Goal: Task Accomplishment & Management: Manage account settings

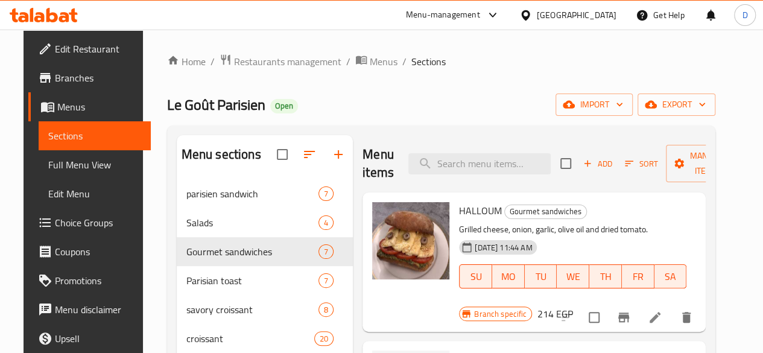
scroll to position [260, 0]
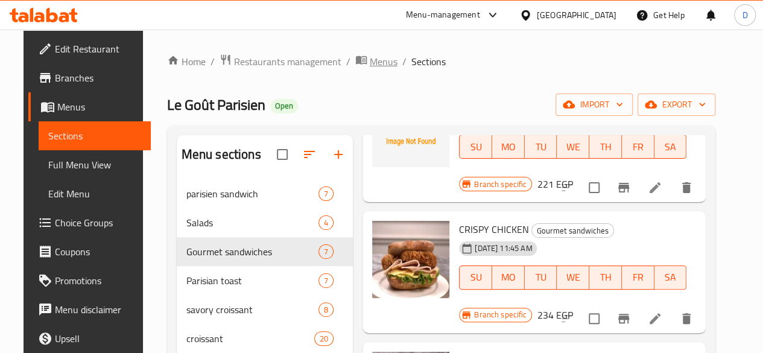
click at [371, 61] on span "Menus" at bounding box center [384, 61] width 28 height 14
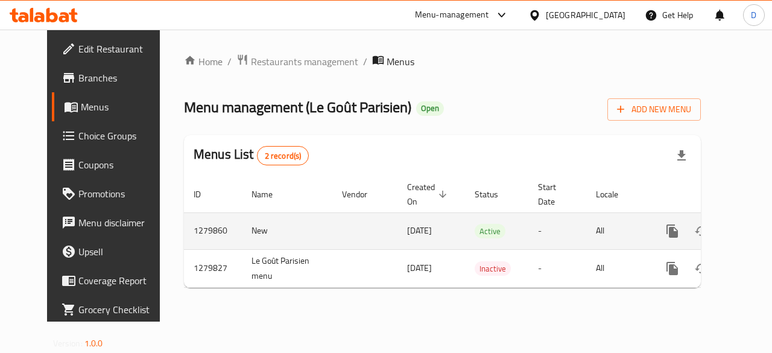
click at [752, 231] on icon "enhanced table" at bounding box center [759, 231] width 14 height 14
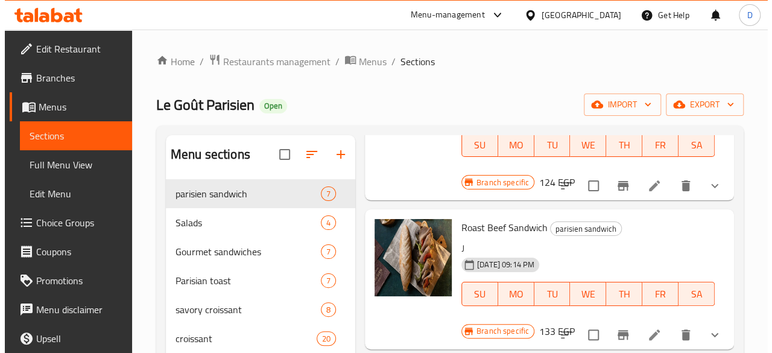
scroll to position [121, 0]
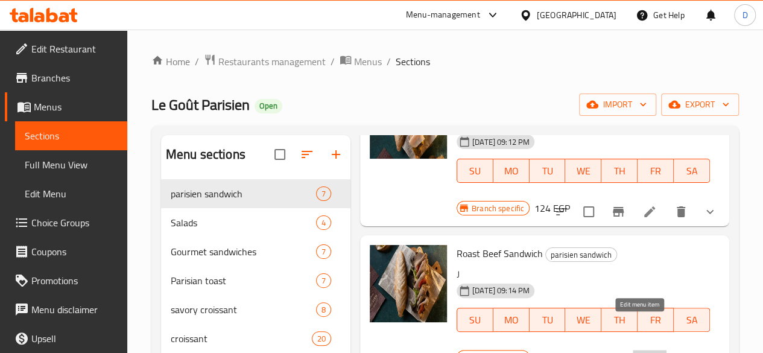
click at [644, 352] on icon at bounding box center [649, 360] width 14 height 14
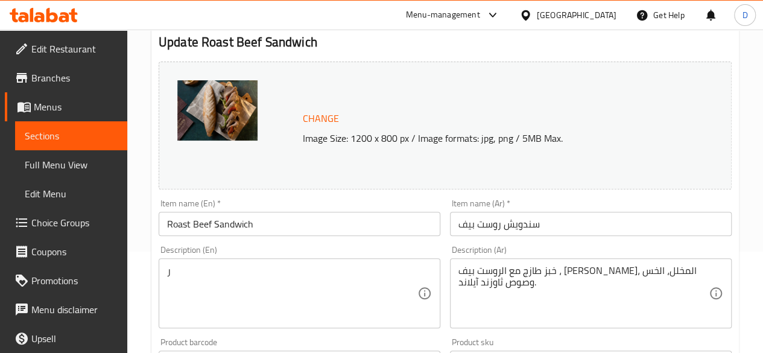
scroll to position [121, 0]
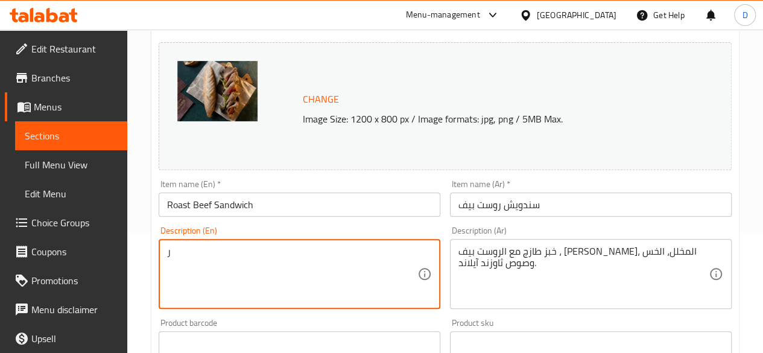
drag, startPoint x: 260, startPoint y: 263, endPoint x: 56, endPoint y: 253, distance: 204.0
drag, startPoint x: 491, startPoint y: 265, endPoint x: 497, endPoint y: 268, distance: 7.0
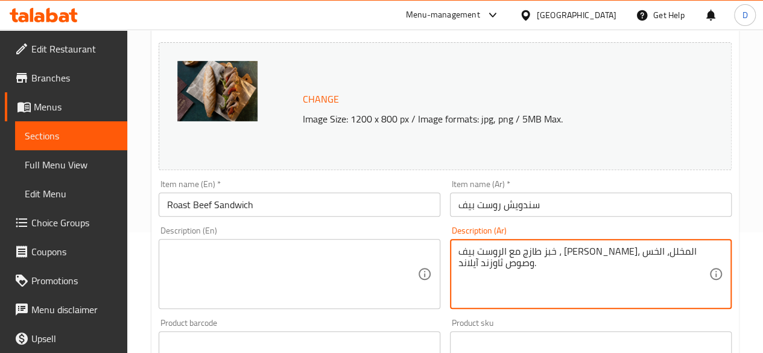
drag, startPoint x: 516, startPoint y: 275, endPoint x: 692, endPoint y: 244, distance: 178.8
click at [692, 244] on div "خبز طازج مع الروست بيف ، [PERSON_NAME]، المخلل، الخس وصوص ثاوزند آيلاند. Descri…" at bounding box center [591, 274] width 282 height 70
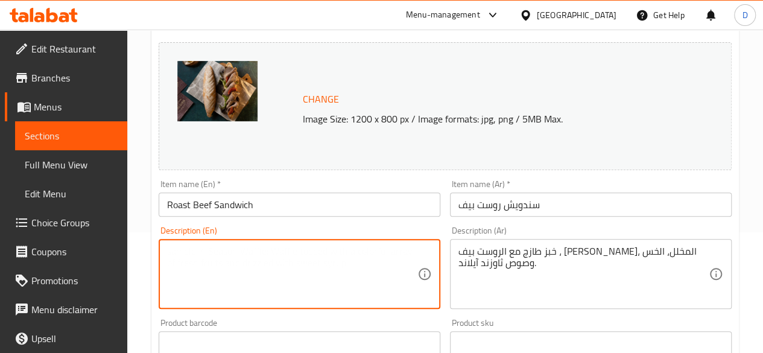
paste textarea "Fresh bread with roast beef, cheddar cheese, pickles, lettuce and thousand isla…"
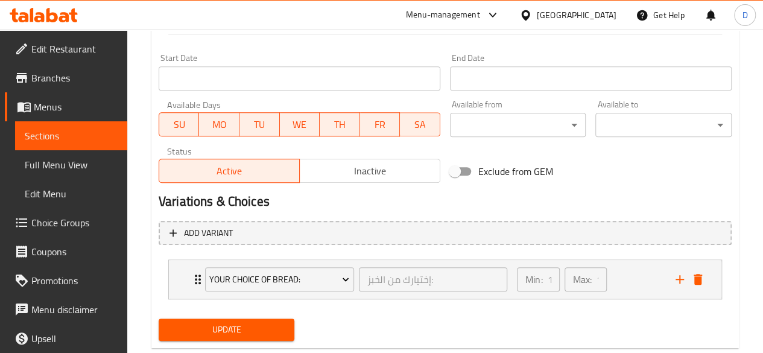
scroll to position [536, 0]
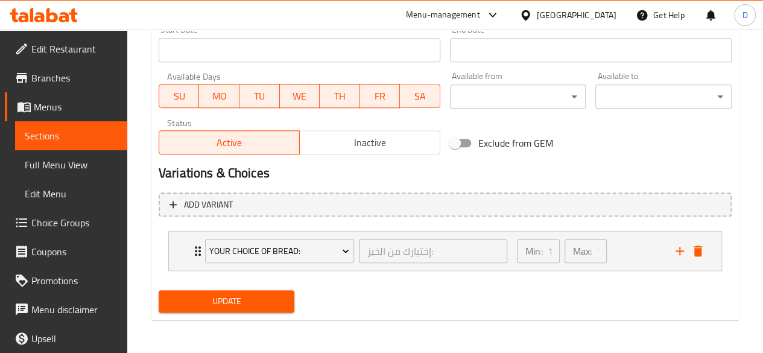
type textarea "Fresh bread with roast beef, cheddar cheese, pickles, lettuce and thousand isla…"
click at [283, 295] on span "Update" at bounding box center [226, 301] width 117 height 15
click at [246, 302] on span "Update" at bounding box center [226, 301] width 117 height 15
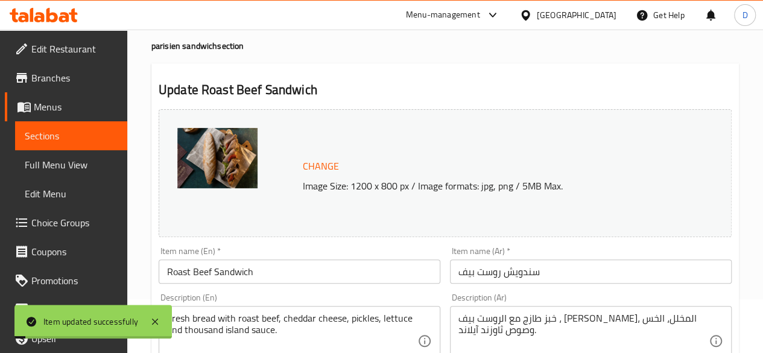
scroll to position [0, 0]
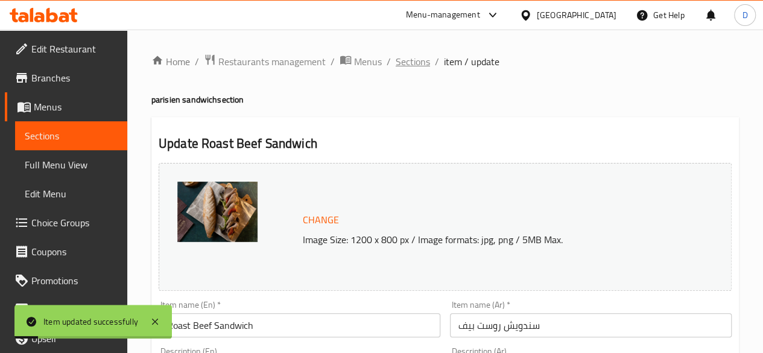
click at [423, 61] on span "Sections" at bounding box center [412, 61] width 34 height 14
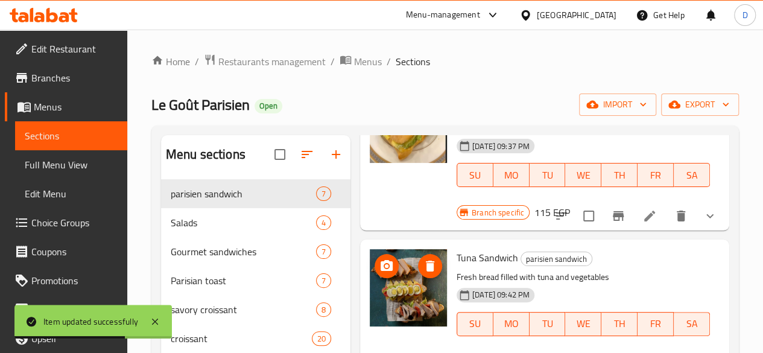
scroll to position [444, 0]
click at [379, 259] on icon "upload picture" at bounding box center [386, 266] width 14 height 14
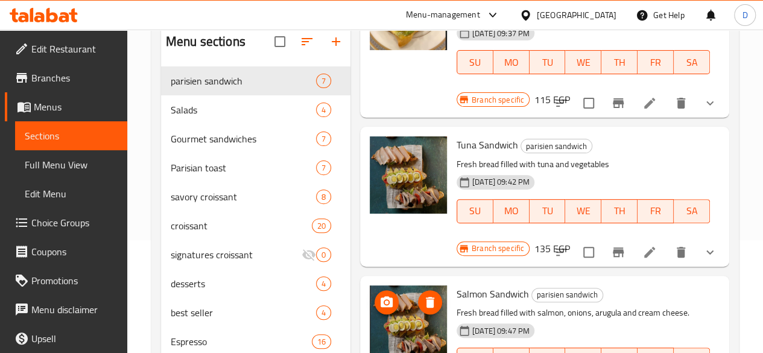
scroll to position [121, 0]
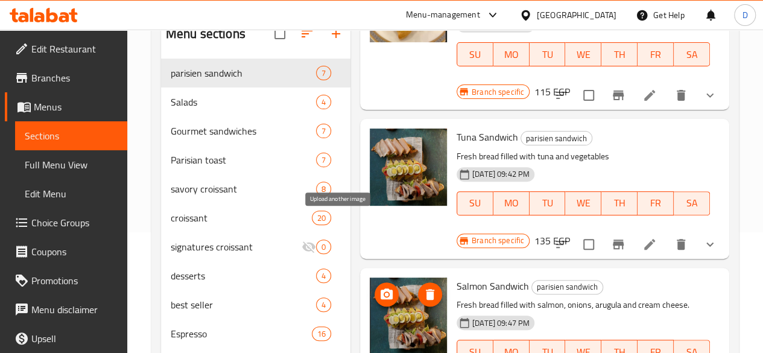
click at [380, 288] on icon "upload picture" at bounding box center [386, 293] width 12 height 11
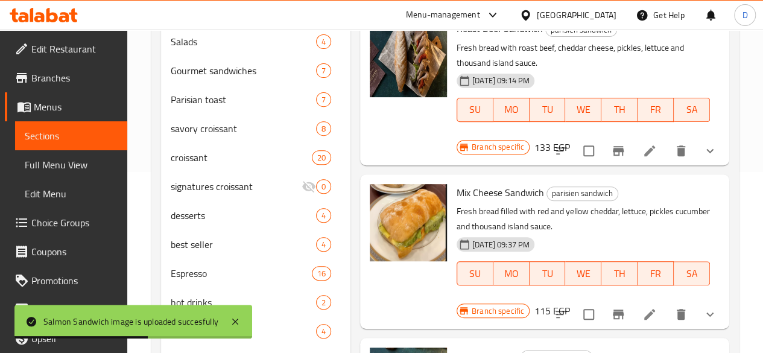
scroll to position [241, 0]
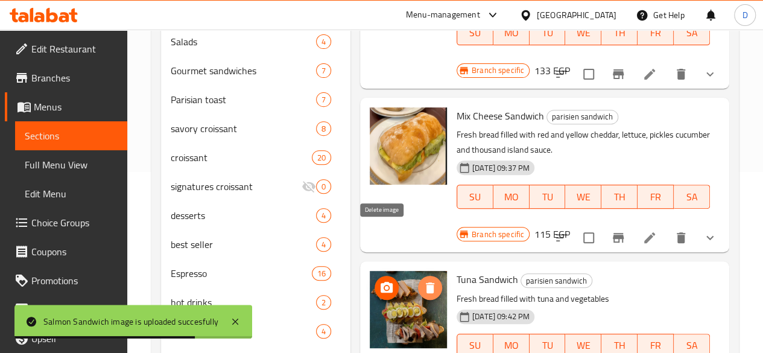
click at [423, 280] on icon "delete image" at bounding box center [430, 287] width 14 height 14
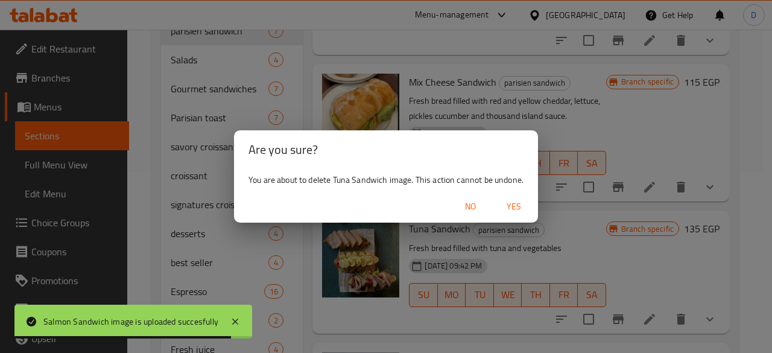
click at [518, 202] on span "Yes" at bounding box center [513, 206] width 29 height 15
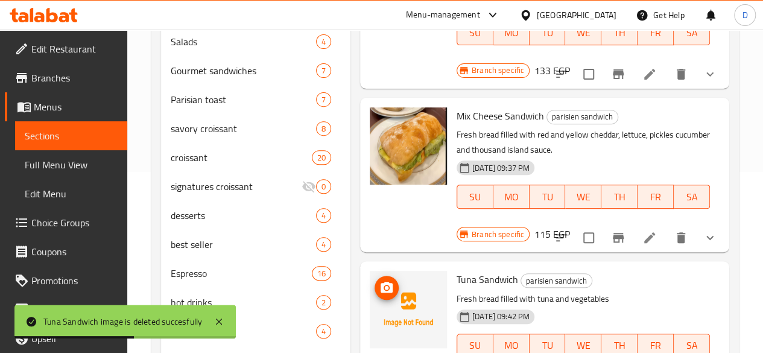
click at [379, 280] on icon "upload picture" at bounding box center [386, 287] width 14 height 14
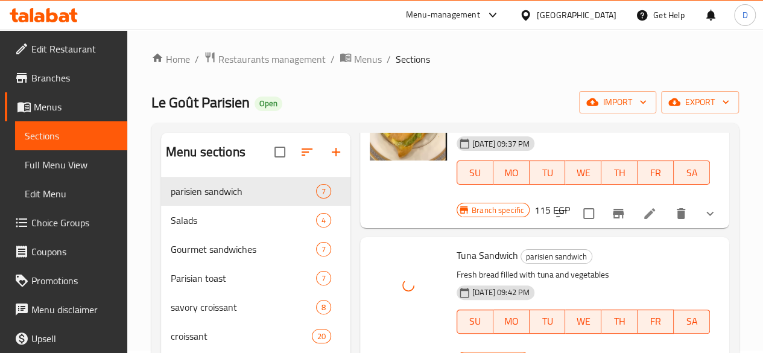
scroll to position [0, 0]
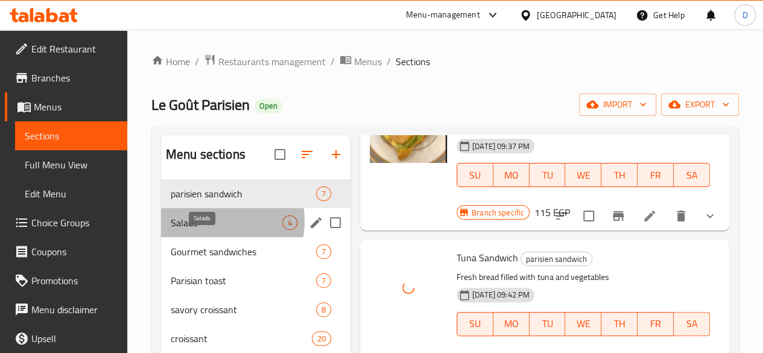
click at [213, 230] on span "Salads" at bounding box center [227, 222] width 112 height 14
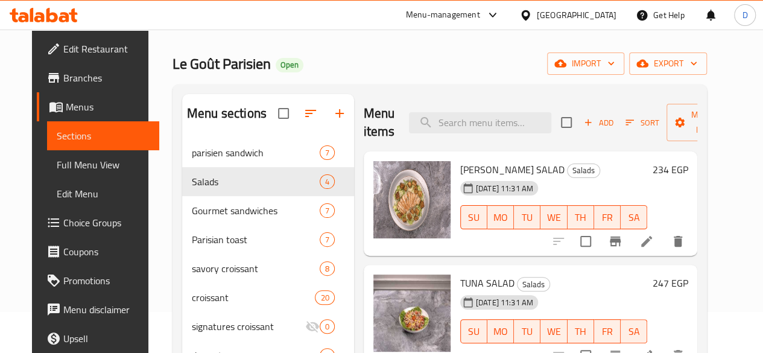
scroll to position [60, 0]
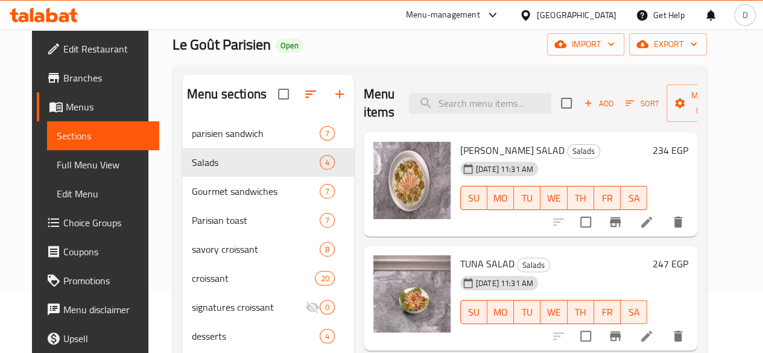
click at [663, 213] on li at bounding box center [646, 222] width 34 height 22
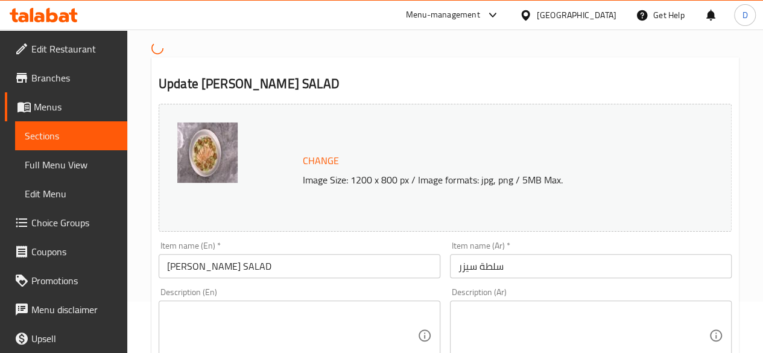
scroll to position [121, 0]
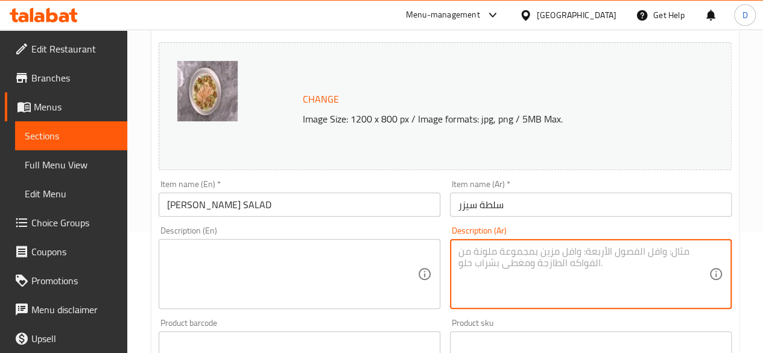
click at [535, 251] on textarea at bounding box center [583, 273] width 250 height 57
paste textarea "Crispy lettuce, croutons, grated Parmesan cheese, and creamy sesame dressing"
type textarea "C"
click at [371, 247] on textarea at bounding box center [292, 273] width 250 height 57
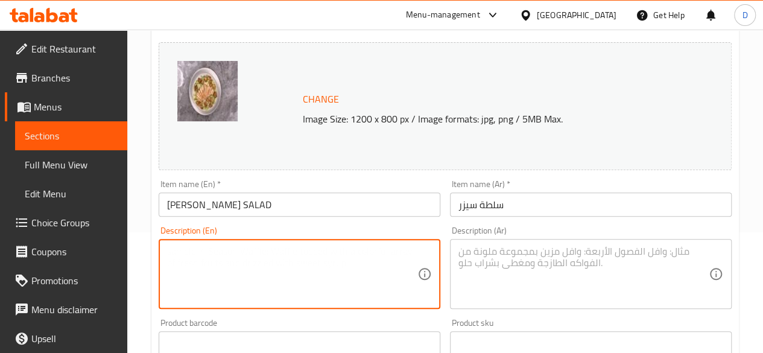
paste textarea "Crispy lettuce, croutons, grated Parmesan cheese, and creamy sesame dressing"
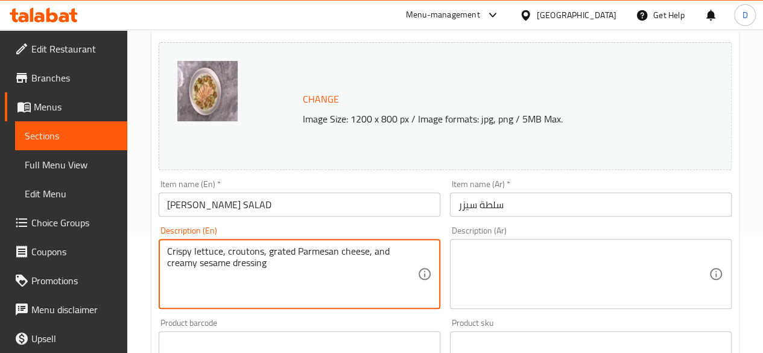
type textarea "Crispy lettuce, croutons, grated Parmesan cheese, and creamy sesame dressing"
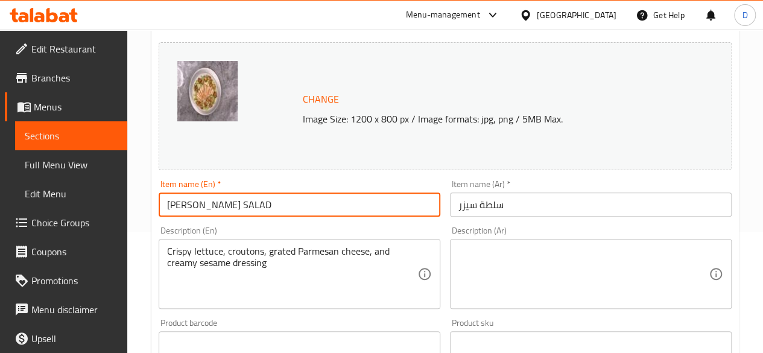
drag, startPoint x: 259, startPoint y: 210, endPoint x: 0, endPoint y: 145, distance: 266.8
click at [0, 145] on div "Edit Restaurant Branches Menus Sections Full Menu View Edit Menu Choice Groups …" at bounding box center [381, 329] width 763 height 840
drag, startPoint x: 184, startPoint y: 206, endPoint x: 387, endPoint y: 216, distance: 202.8
click at [388, 216] on input "[PERSON_NAME] Salad" at bounding box center [300, 204] width 282 height 24
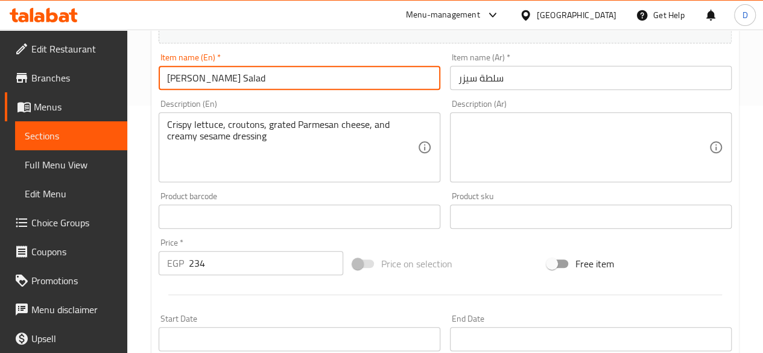
scroll to position [301, 0]
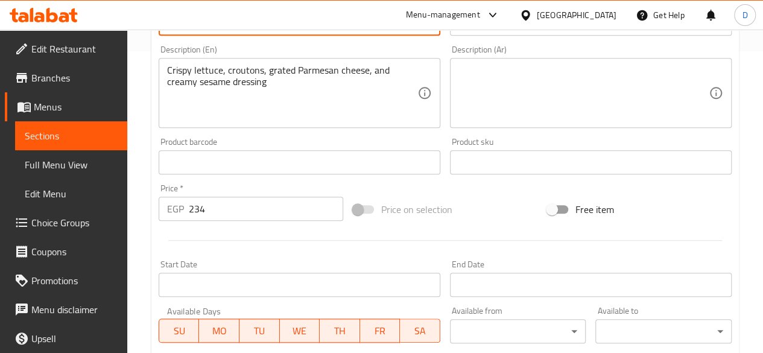
type input "[PERSON_NAME] Salad"
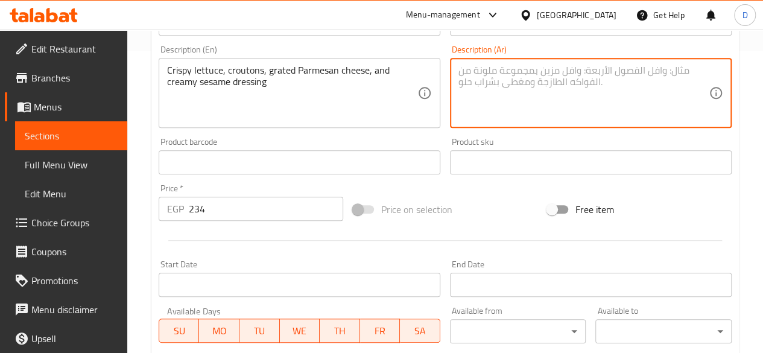
paste textarea "خس مقرمش، قطع خبز محمص، جبن بارميزان مبشور، وصلصة سمسم كريمية"
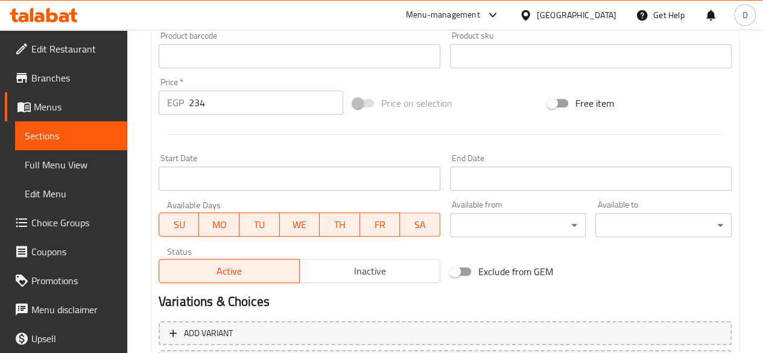
scroll to position [517, 0]
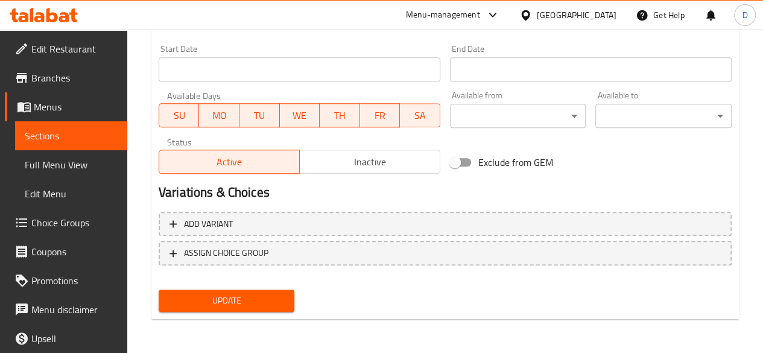
type textarea "خس مقرمش، قطع خبز محمص، جبن بارميزان مبشور، وصلصة سمسم كريمية"
click at [235, 293] on span "Update" at bounding box center [226, 300] width 117 height 15
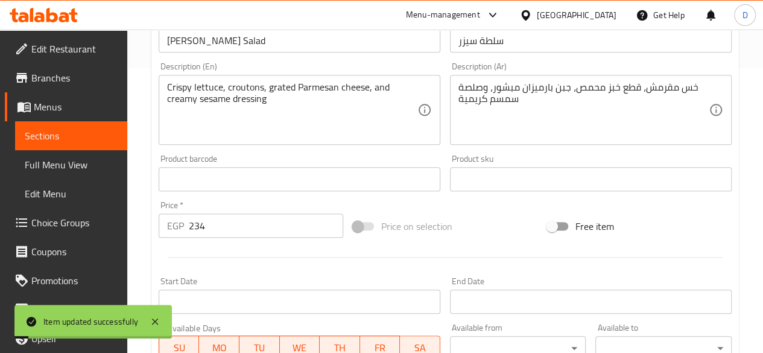
scroll to position [0, 0]
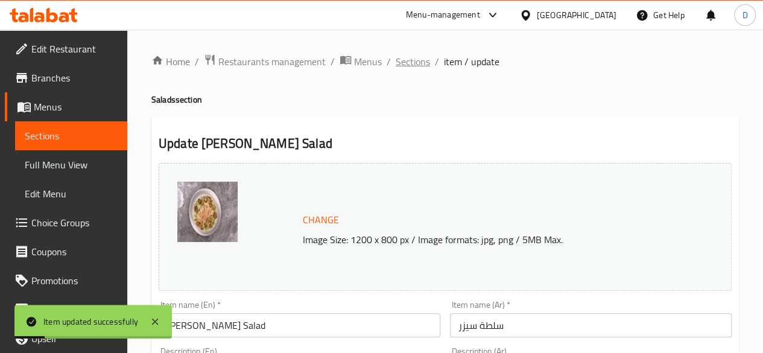
click at [420, 60] on span "Sections" at bounding box center [412, 61] width 34 height 14
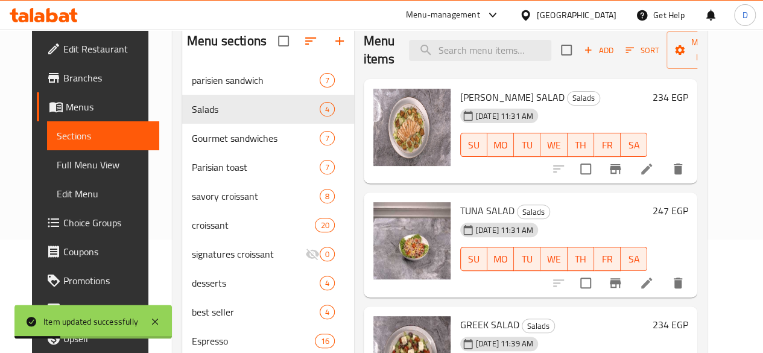
scroll to position [121, 0]
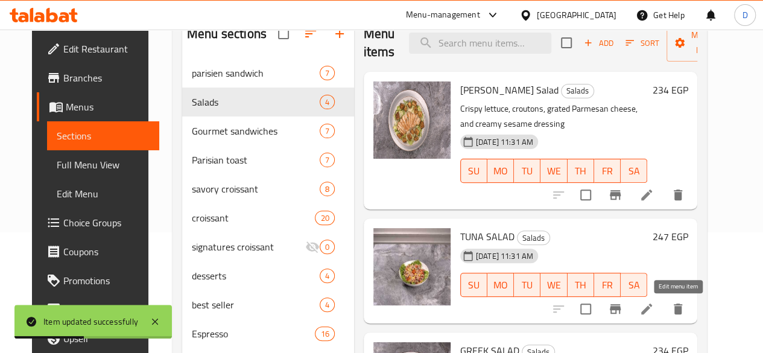
click at [653, 307] on icon at bounding box center [646, 308] width 14 height 14
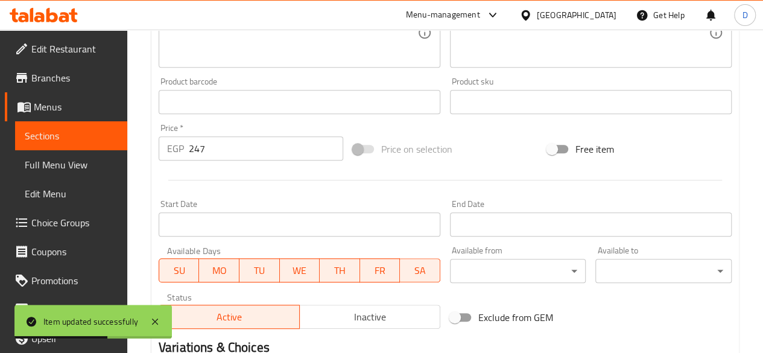
scroll to position [181, 0]
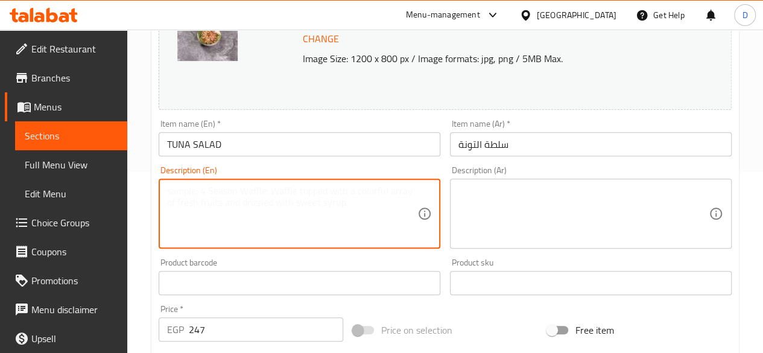
paste textarea "Lettuce, tuna, tomato, red onion, cucumber, corn, lemon juice and grated Parmes…"
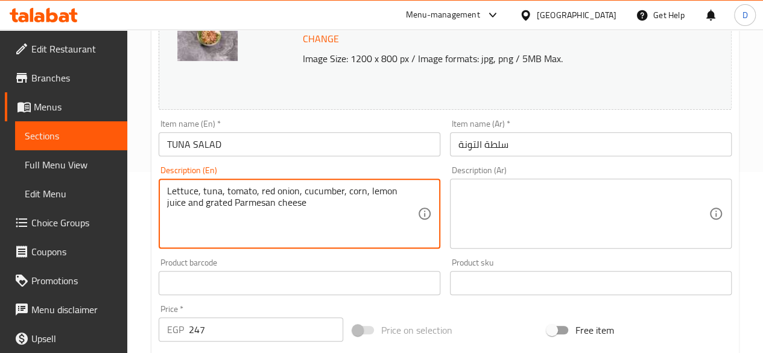
type textarea "Lettuce, tuna, tomato, red onion, cucumber, corn, lemon juice and grated Parmes…"
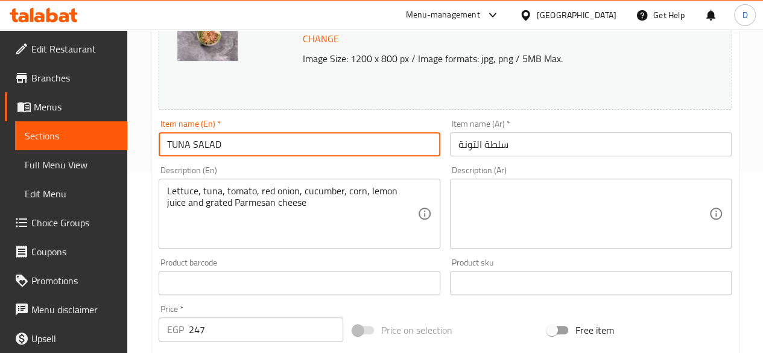
drag, startPoint x: 257, startPoint y: 141, endPoint x: 124, endPoint y: 150, distance: 132.9
click at [125, 150] on div "Edit Restaurant Branches Menus Sections Full Menu View Edit Menu Choice Groups …" at bounding box center [381, 269] width 763 height 840
type input "Tuna Salad"
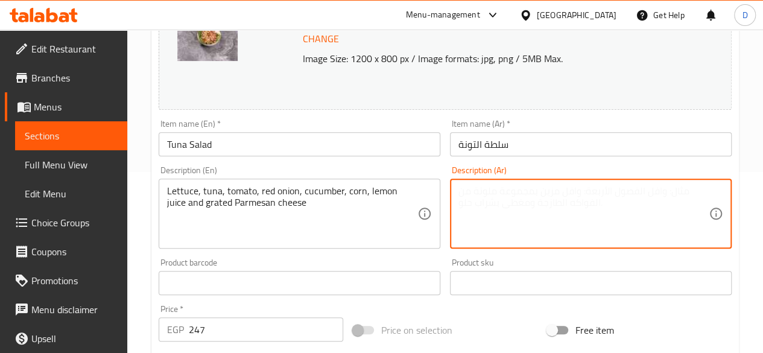
paste textarea "الخس، التونة، الطماطم، البصل الأحمر، الخيار، الذرة، عصير الليمون وجبن البارميزا…"
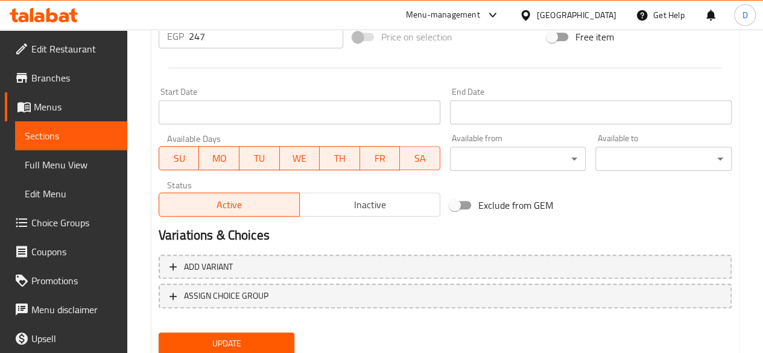
scroll to position [517, 0]
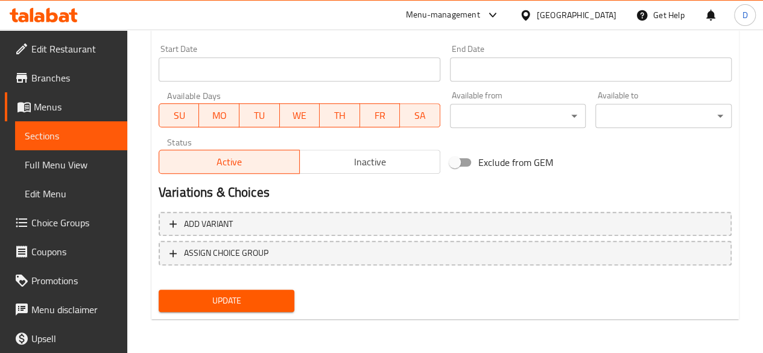
type textarea "الخس، التونة، الطماطم، البصل الأحمر، الخيار، الذرة، عصير الليمون وجبن البارميزا…"
click at [194, 305] on span "Update" at bounding box center [226, 300] width 117 height 15
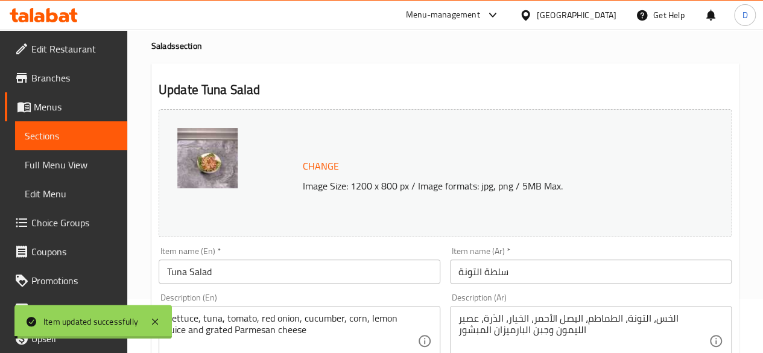
scroll to position [0, 0]
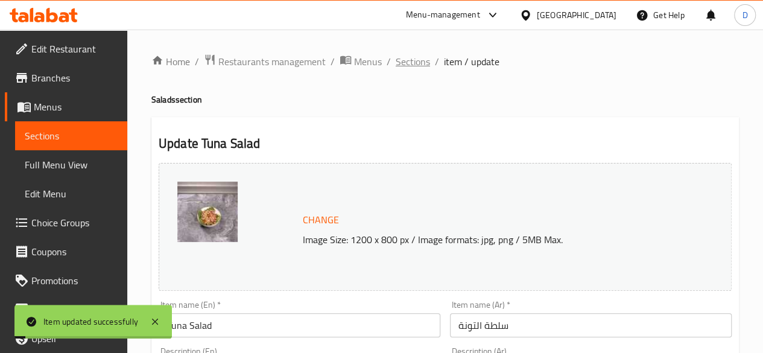
click at [415, 64] on span "Sections" at bounding box center [412, 61] width 34 height 14
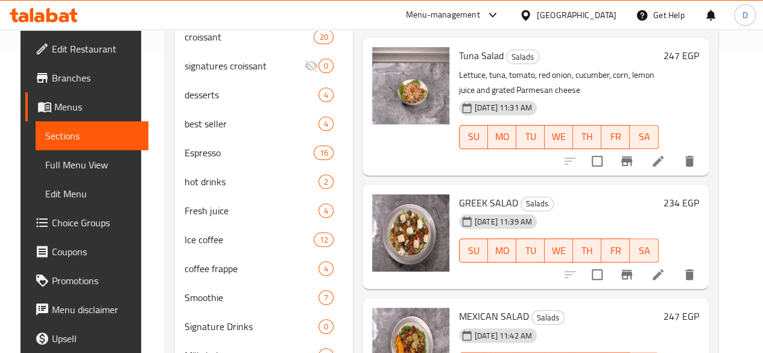
scroll to position [362, 0]
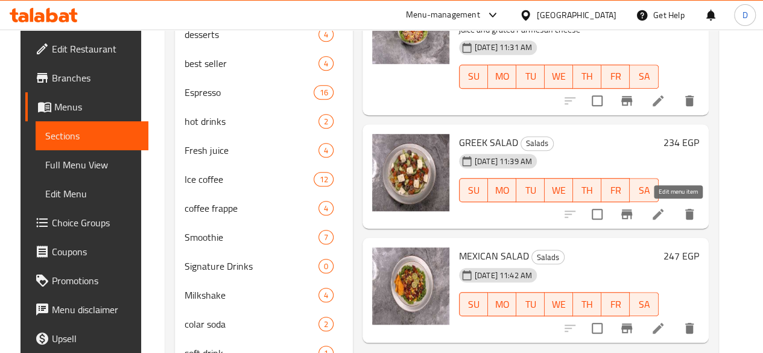
click at [665, 207] on icon at bounding box center [657, 214] width 14 height 14
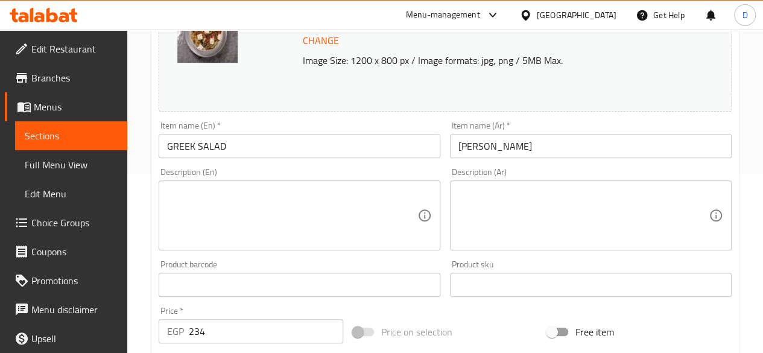
scroll to position [181, 0]
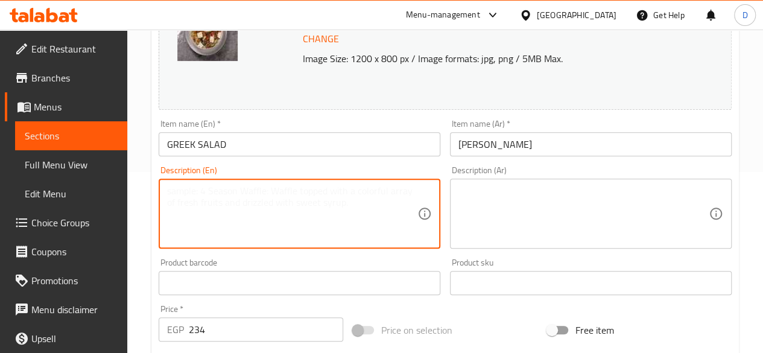
paste textarea "Cucumber, tomato, onion, olives and cheese in a bowl, olive oil and oregano"
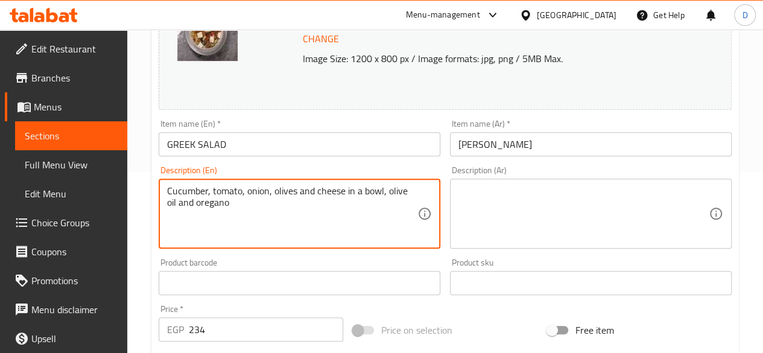
type textarea "Cucumber, tomato, onion, olives and cheese in a bowl, olive oil and oregano"
click at [260, 146] on input "GREEK SALAD" at bounding box center [300, 144] width 282 height 24
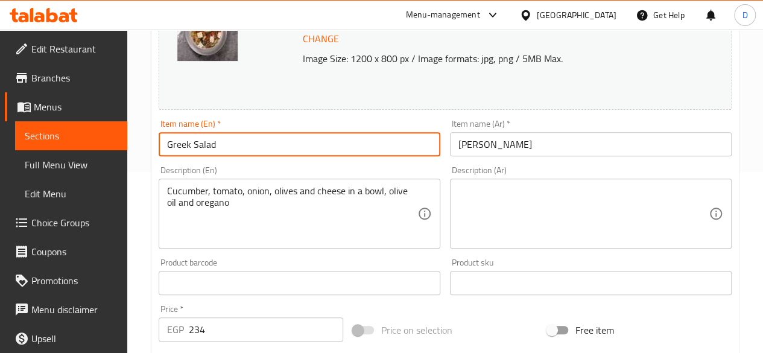
type input "Greek Salad"
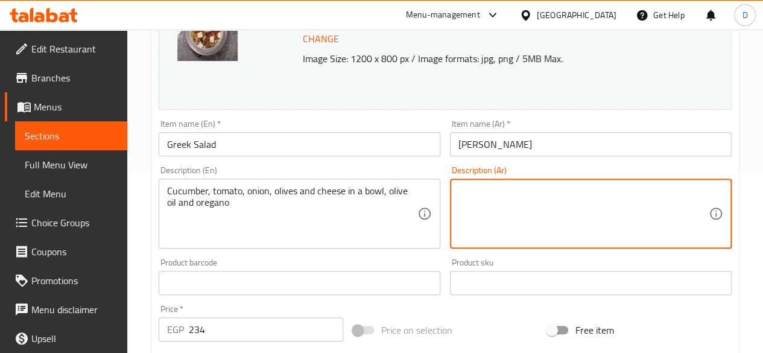
paste textarea "خيار، طماطم، بصل، زيتون وجبن في وعاء، زيت زيتون وأوريجانو"
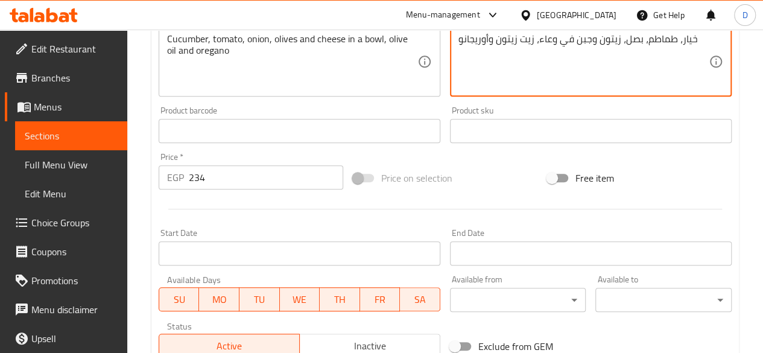
scroll to position [517, 0]
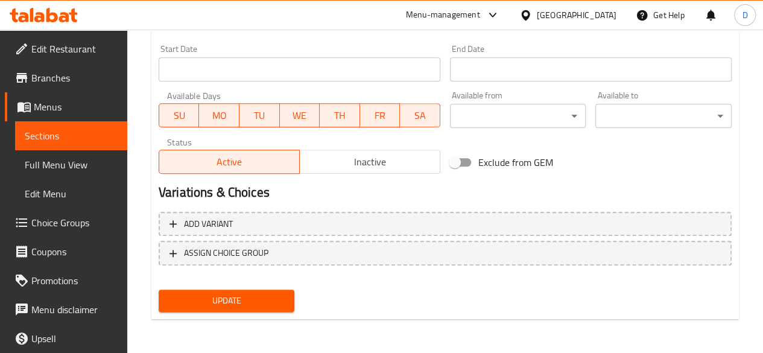
type textarea "خيار، طماطم، بصل، زيتون وجبن في وعاء، زيت زيتون وأوريجانو"
click at [230, 294] on span "Update" at bounding box center [226, 300] width 117 height 15
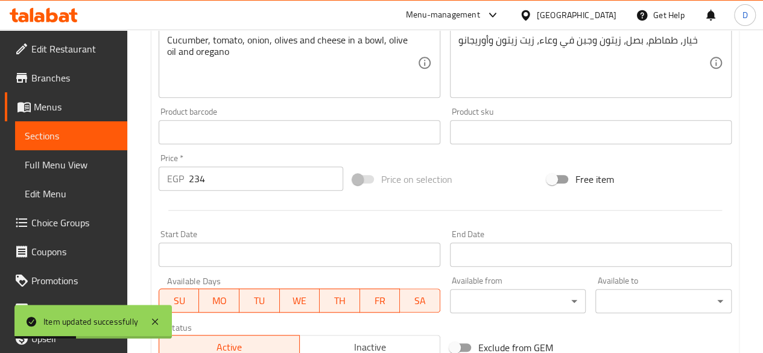
scroll to position [0, 0]
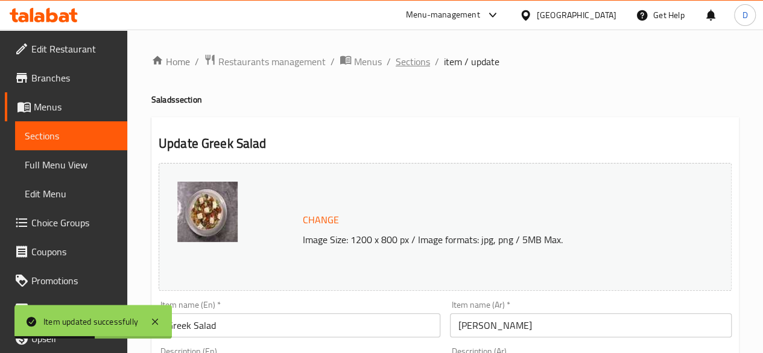
click at [424, 61] on span "Sections" at bounding box center [412, 61] width 34 height 14
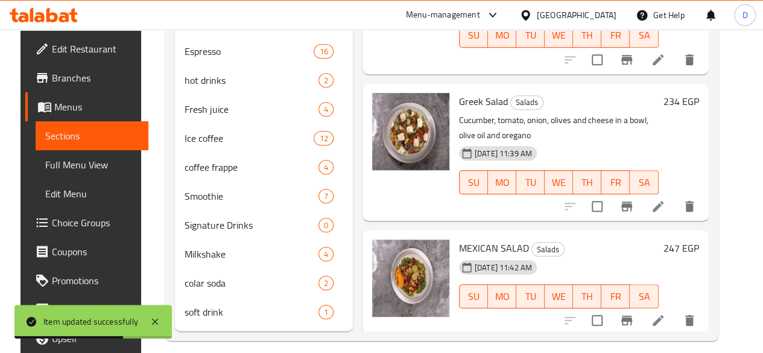
scroll to position [422, 0]
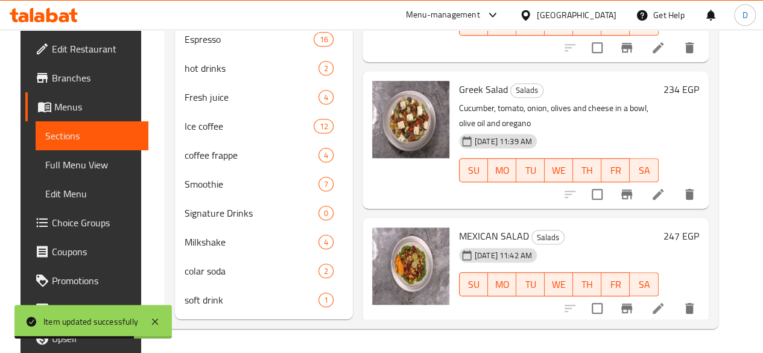
click at [667, 297] on li at bounding box center [658, 308] width 34 height 22
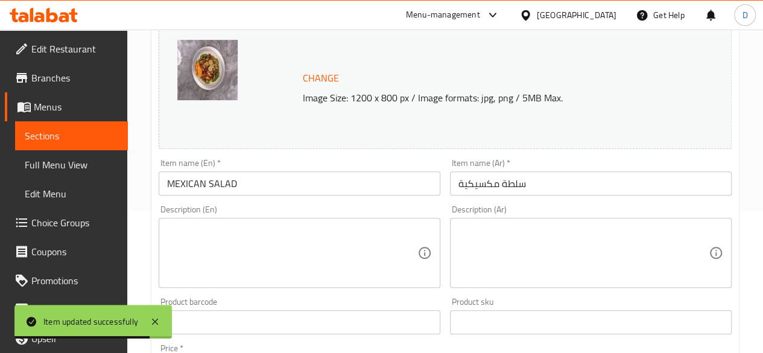
scroll to position [181, 0]
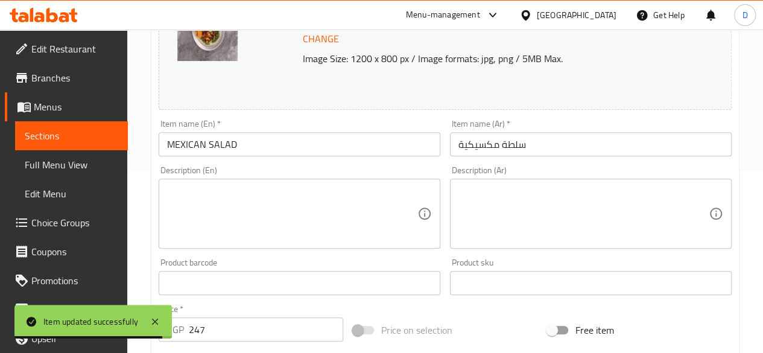
drag, startPoint x: 244, startPoint y: 125, endPoint x: 247, endPoint y: 137, distance: 12.6
click at [242, 129] on div "Item name (En)   * MEXICAN SALAD Item name (En) *" at bounding box center [300, 137] width 282 height 37
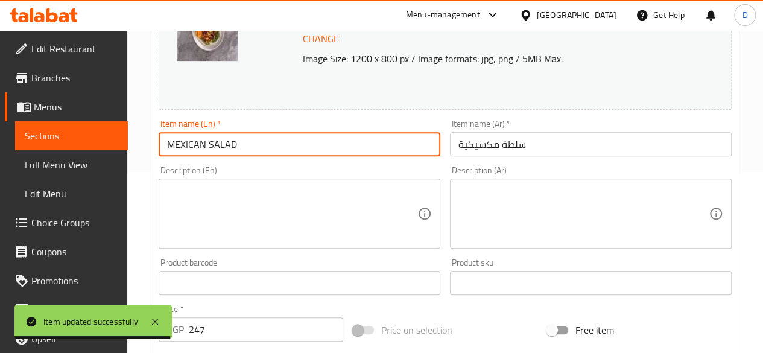
drag, startPoint x: 248, startPoint y: 138, endPoint x: 28, endPoint y: 149, distance: 220.3
click at [28, 149] on div "Edit Restaurant Branches Menus Sections Full Menu View Edit Menu Choice Groups …" at bounding box center [381, 269] width 763 height 840
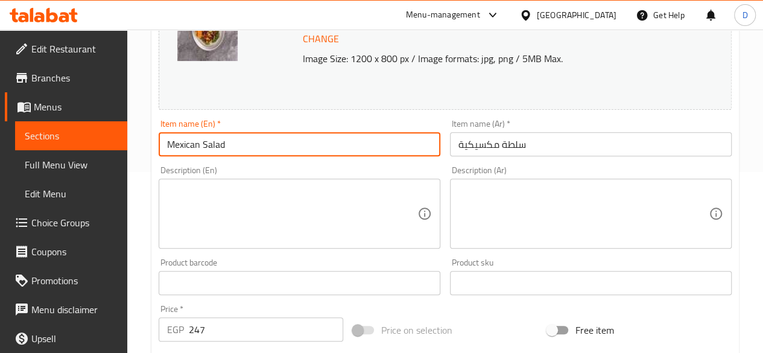
type input "Mexican Salad"
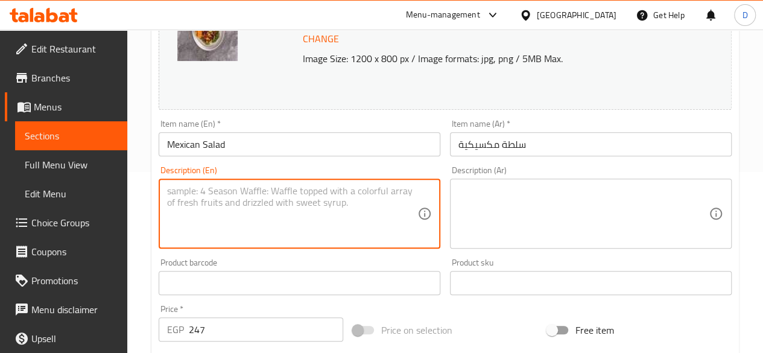
click at [216, 213] on textarea at bounding box center [292, 213] width 250 height 57
paste textarea "خس ع ف ول أ س ود، ذرة، ط ما طم ، ش ب أف والدو وبصل أحمر، ع ص وص ليم ون حا م و ش…"
type textarea "خس ع ف ول أ س ود، ذرة، ط ما طم ، ش ب أف والدو وبصل أحمر، ع ص وص ليم ون حا م و ش…"
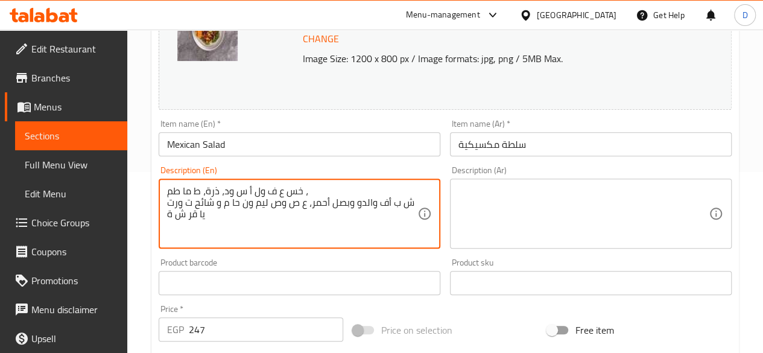
drag, startPoint x: 216, startPoint y: 213, endPoint x: 160, endPoint y: 175, distance: 66.9
click at [160, 175] on div "Description (En) خس ع ف ول أ س ود، ذرة، ط ما طم ، ش ب أف والدو وبصل أحمر، ع ص و…" at bounding box center [300, 207] width 282 height 83
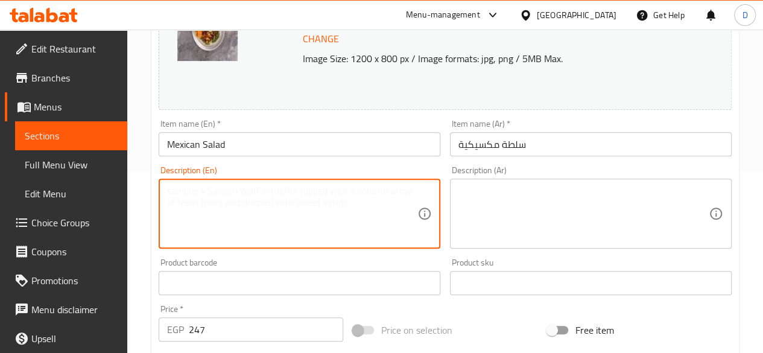
paste textarea "Lettuce, black beans, corn, tomatoes, parsley, red onion, lemon juice, and toma…"
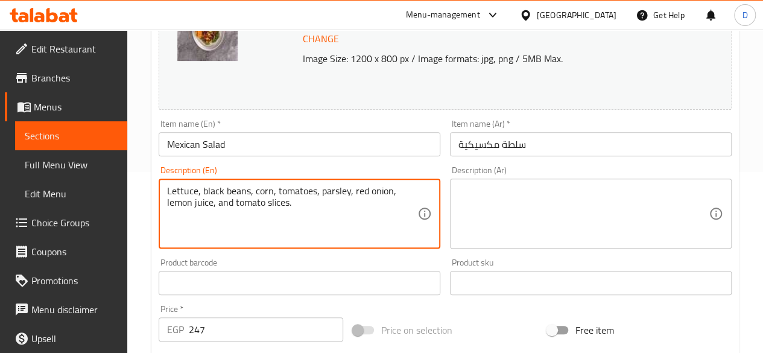
type textarea "Lettuce, black beans, corn, tomatoes, parsley, red onion, lemon juice, and toma…"
click at [503, 218] on textarea at bounding box center [583, 213] width 250 height 57
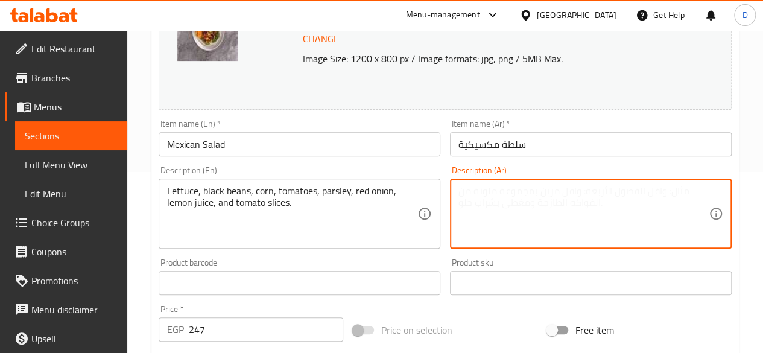
paste textarea "الخس، الفاصوليا السوداء، الذرة، الطماطم، البقدونس، البصل الأحمر، عصير الليمون، …"
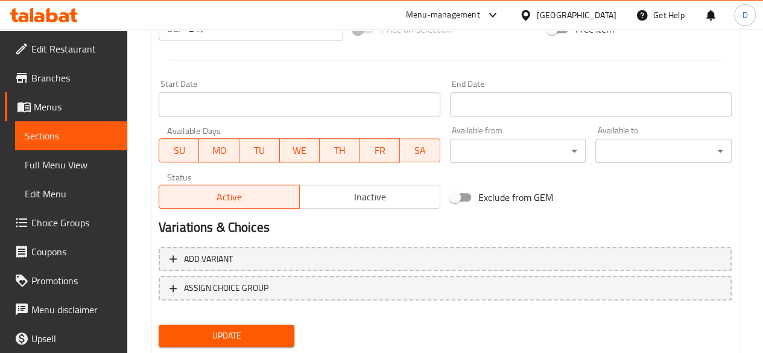
scroll to position [482, 0]
type textarea "الخس، الفاصوليا السوداء، الذرة، الطماطم، البقدونس، البصل الأحمر، عصير الليمون، …"
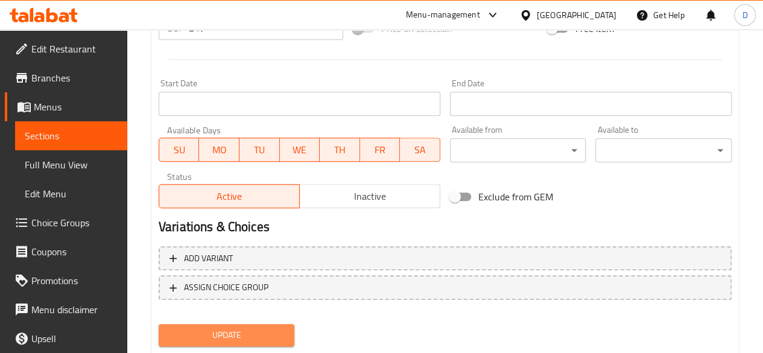
click at [195, 326] on button "Update" at bounding box center [227, 335] width 136 height 22
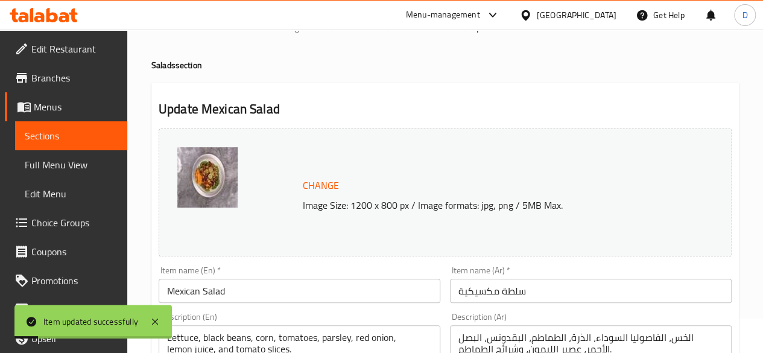
scroll to position [0, 0]
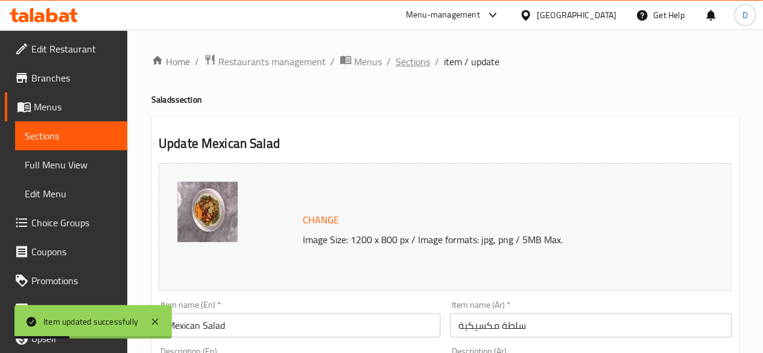
click at [414, 60] on span "Sections" at bounding box center [412, 61] width 34 height 14
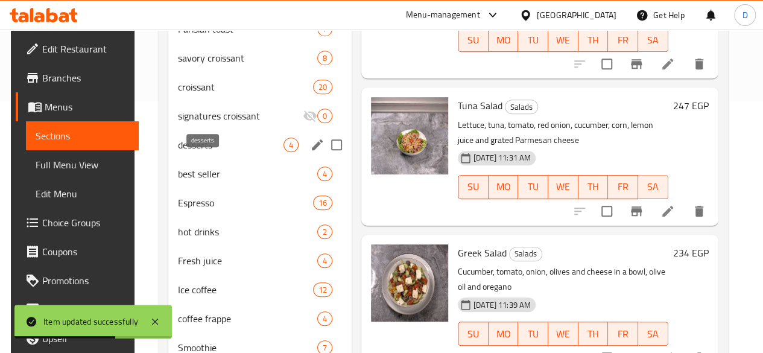
scroll to position [191, 0]
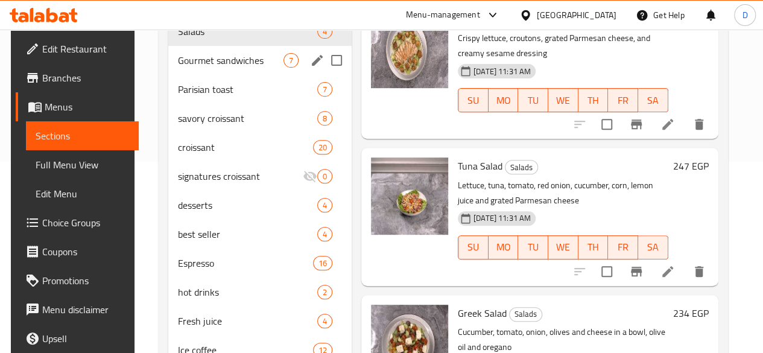
click at [223, 75] on div "Gourmet sandwiches 7" at bounding box center [259, 60] width 183 height 29
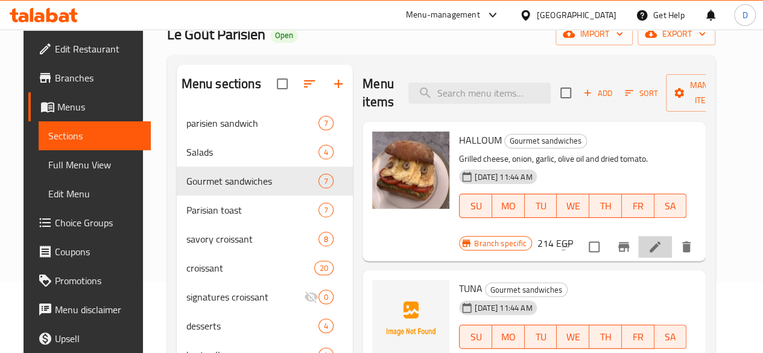
click at [662, 250] on icon at bounding box center [654, 246] width 14 height 14
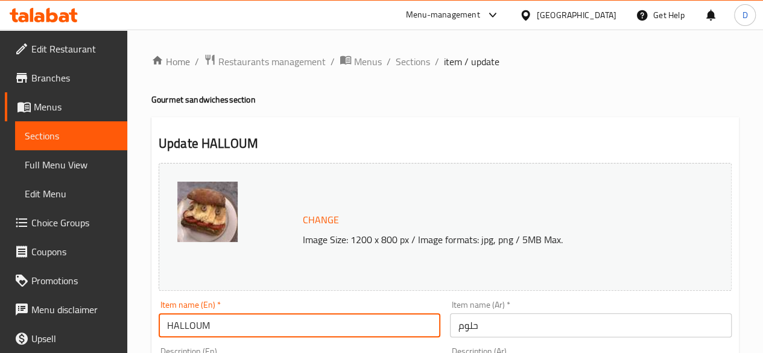
drag, startPoint x: 212, startPoint y: 321, endPoint x: 172, endPoint y: 317, distance: 40.0
click at [172, 317] on input "HALLOUM" at bounding box center [300, 325] width 282 height 24
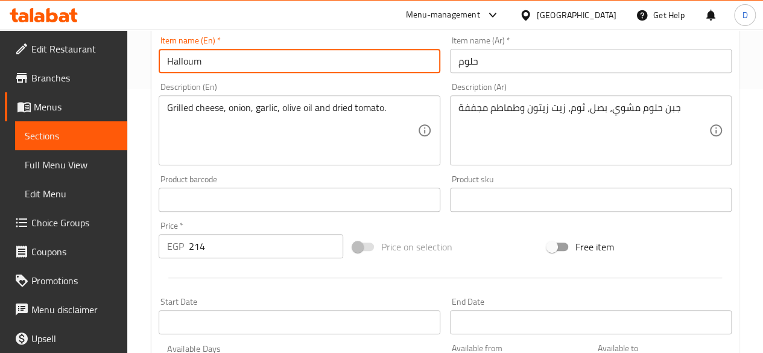
scroll to position [517, 0]
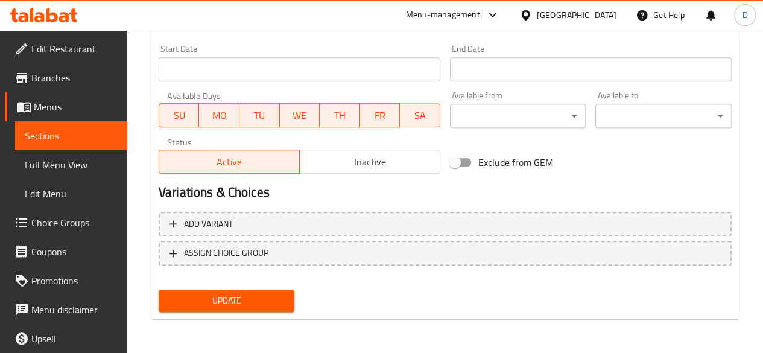
type input "Halloum"
click at [277, 298] on span "Update" at bounding box center [226, 300] width 117 height 15
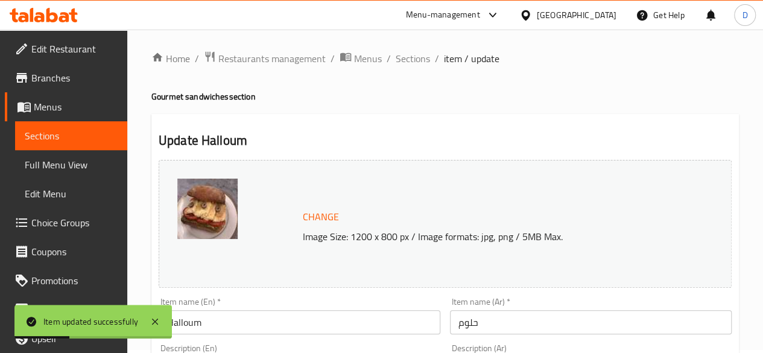
scroll to position [0, 0]
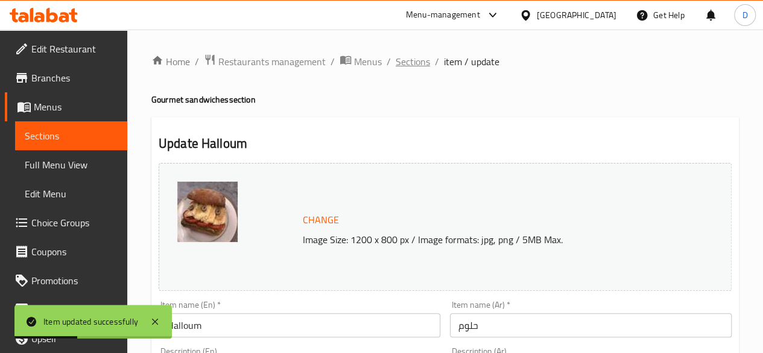
click at [427, 58] on span "Sections" at bounding box center [412, 61] width 34 height 14
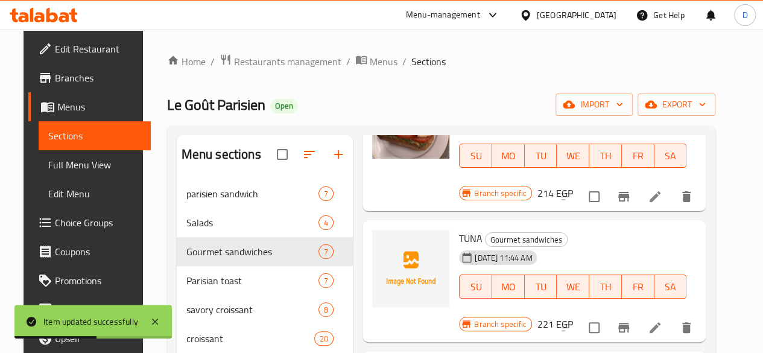
scroll to position [181, 0]
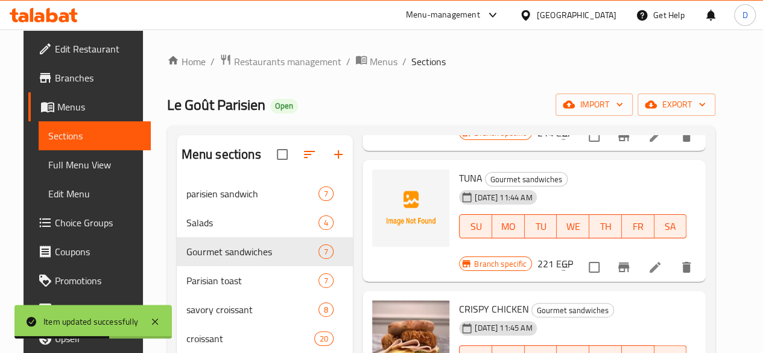
click at [659, 256] on li at bounding box center [655, 267] width 34 height 22
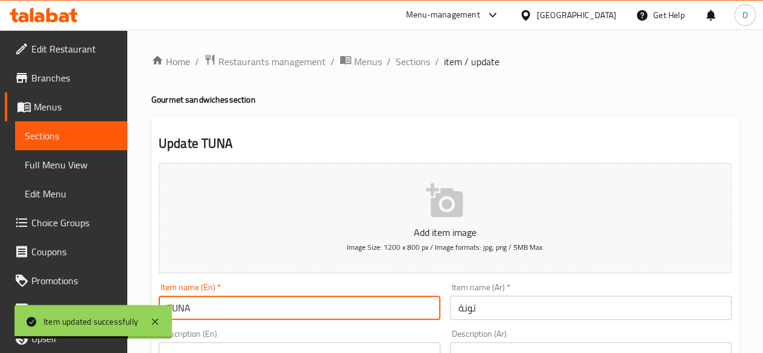
click at [239, 311] on input "TUNA" at bounding box center [300, 307] width 282 height 24
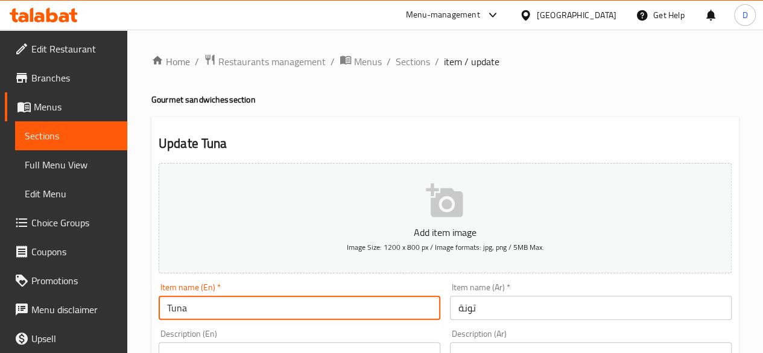
scroll to position [241, 0]
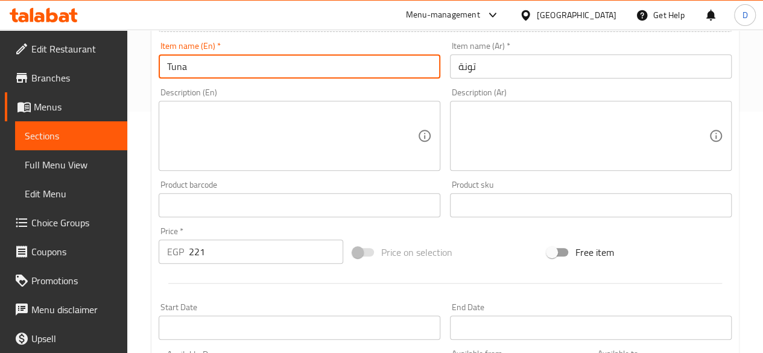
type input "Tuna"
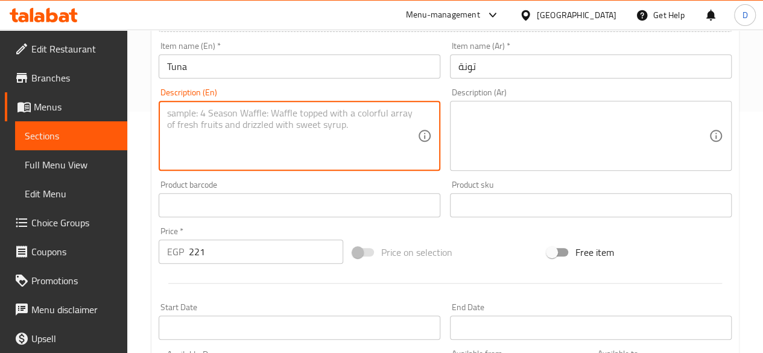
click at [257, 112] on textarea at bounding box center [292, 135] width 250 height 57
paste textarea "Classic creamy tuna"
type textarea "Classic creamy tuna"
click at [477, 130] on textarea at bounding box center [583, 135] width 250 height 57
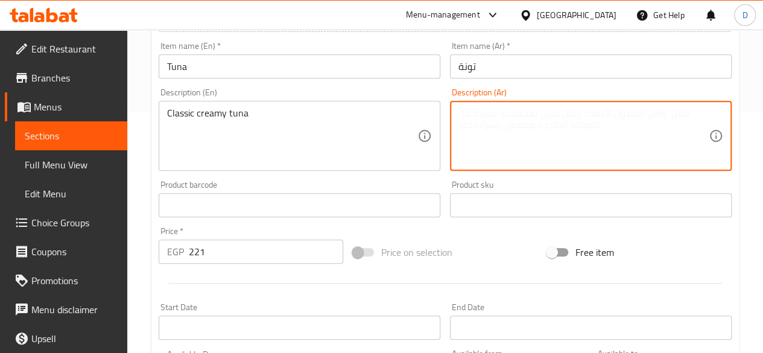
paste textarea "تونة كريمية كلاسيكية"
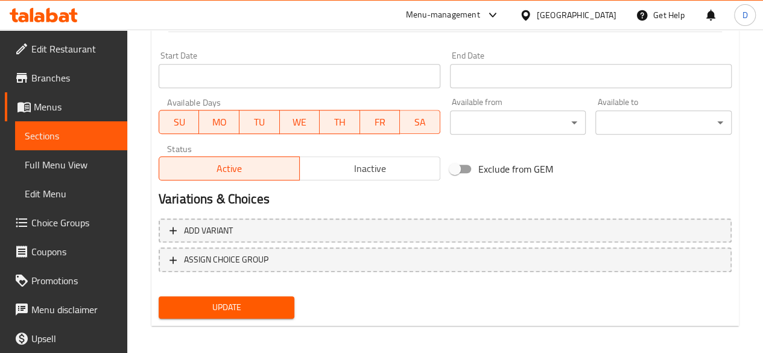
scroll to position [499, 0]
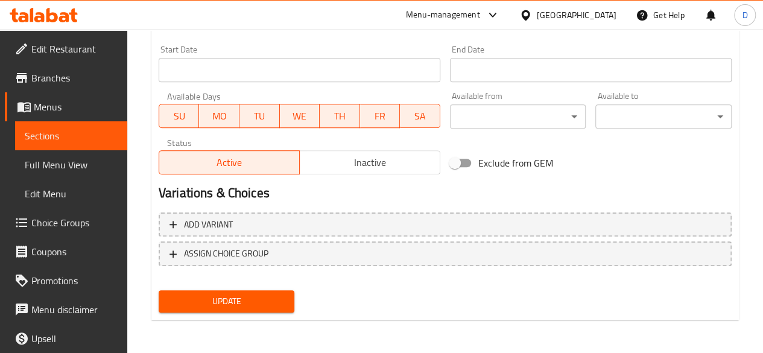
type textarea "تونة كريمية كلاسيكية"
click at [256, 310] on button "Update" at bounding box center [227, 301] width 136 height 22
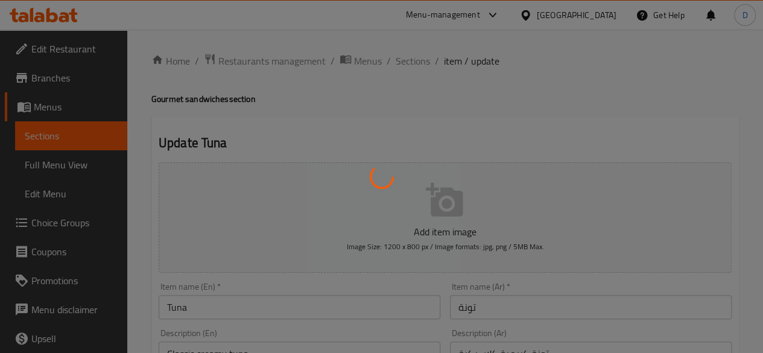
scroll to position [0, 0]
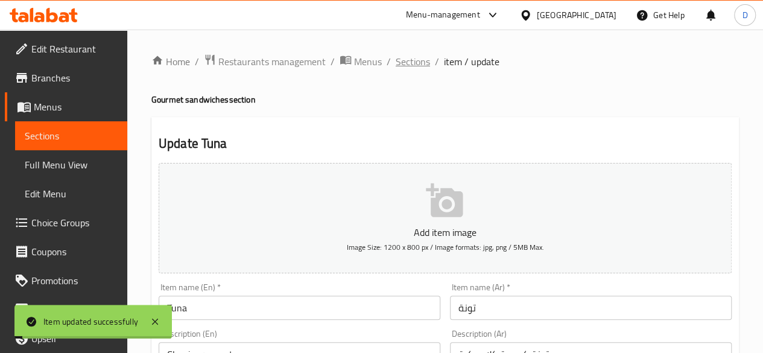
click at [415, 58] on span "Sections" at bounding box center [412, 61] width 34 height 14
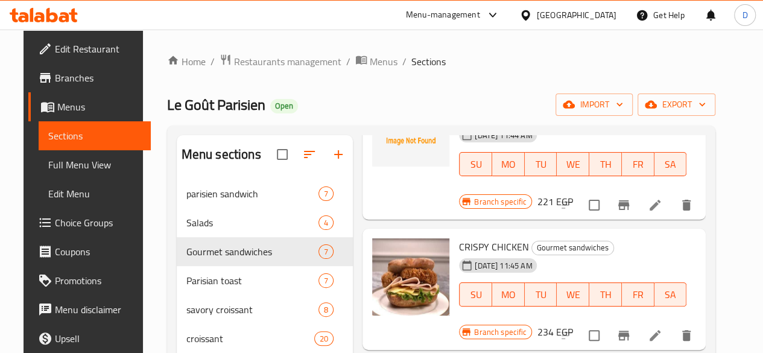
scroll to position [279, 0]
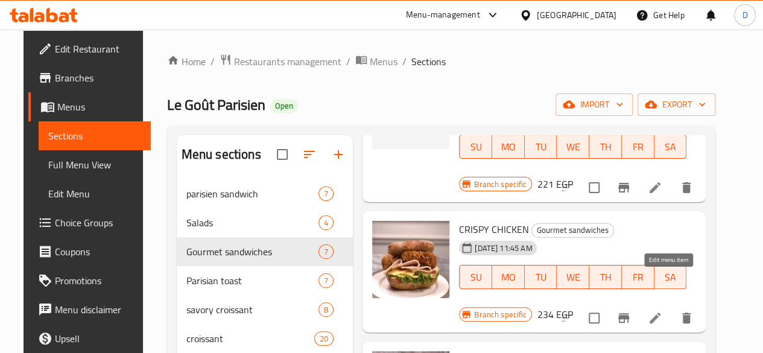
click at [661, 310] on icon at bounding box center [654, 317] width 14 height 14
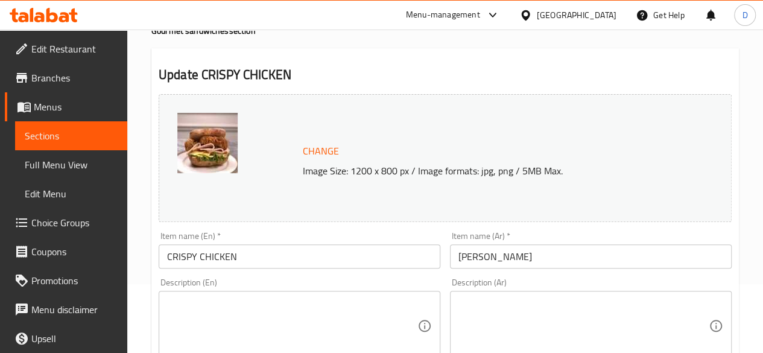
scroll to position [121, 0]
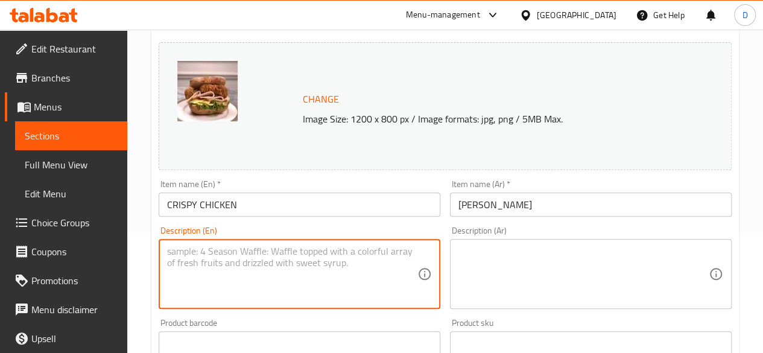
click at [312, 251] on textarea at bounding box center [292, 273] width 250 height 57
paste textarea "Crunchy chicken , smoked tukery , lettuce, sauce"
click at [293, 254] on textarea "Crunchy chicken , smoked tukery , lettuce, sauce" at bounding box center [292, 273] width 250 height 57
drag, startPoint x: 295, startPoint y: 251, endPoint x: 282, endPoint y: 253, distance: 14.0
click at [282, 253] on textarea "Crunchy chicken , smoked tukery , lettuce, sauce" at bounding box center [292, 273] width 250 height 57
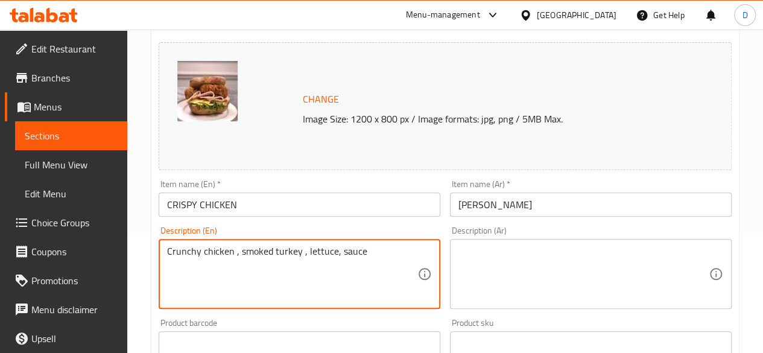
type textarea "Crunchy chicken , smoked turkey , lettuce, sauce"
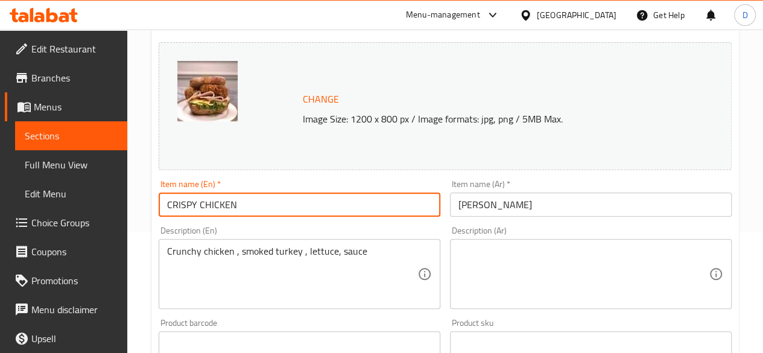
drag, startPoint x: 262, startPoint y: 195, endPoint x: 0, endPoint y: 197, distance: 261.6
click at [0, 197] on div "Edit Restaurant Branches Menus Sections Full Menu View Edit Menu Choice Groups …" at bounding box center [381, 329] width 763 height 840
type input "Crispy Chicken"
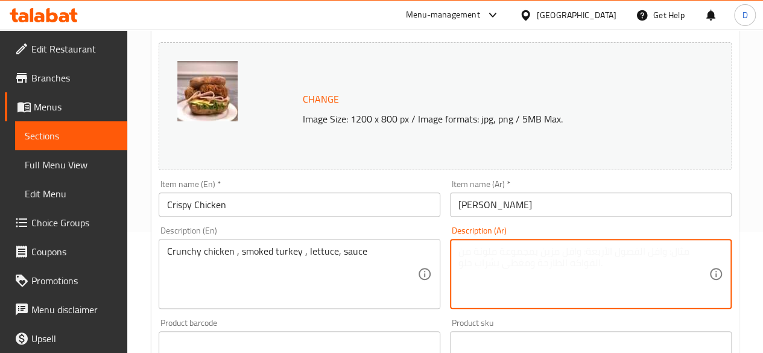
drag, startPoint x: 486, startPoint y: 262, endPoint x: 478, endPoint y: 279, distance: 18.6
click at [488, 261] on textarea at bounding box center [583, 273] width 250 height 57
paste textarea "دجاج مقرمش، ديك رومي مدخن، [GEOGRAPHIC_DATA]، [GEOGRAPHIC_DATA]"
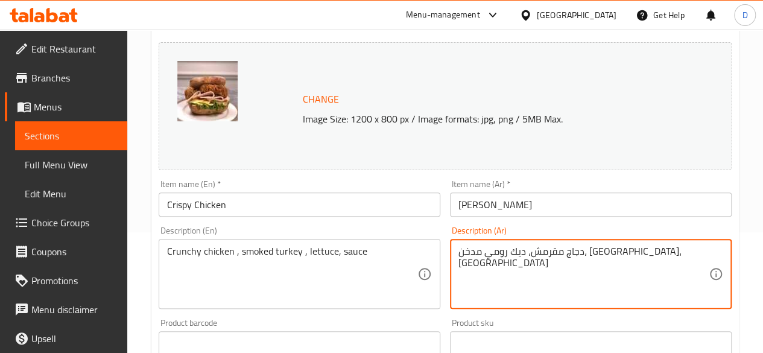
scroll to position [517, 0]
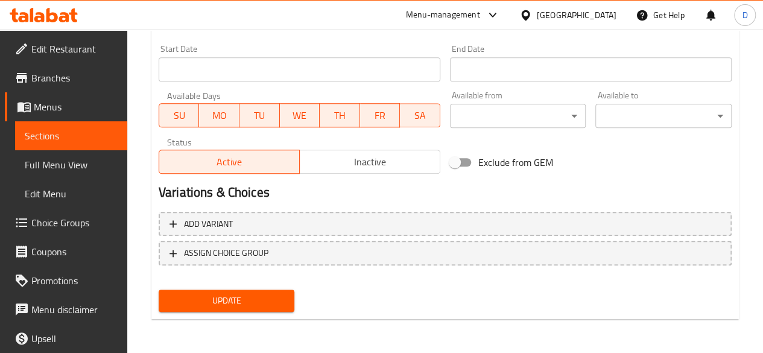
type textarea "دجاج مقرمش، ديك رومي مدخن، [GEOGRAPHIC_DATA]، [GEOGRAPHIC_DATA]"
click at [260, 299] on span "Update" at bounding box center [226, 300] width 117 height 15
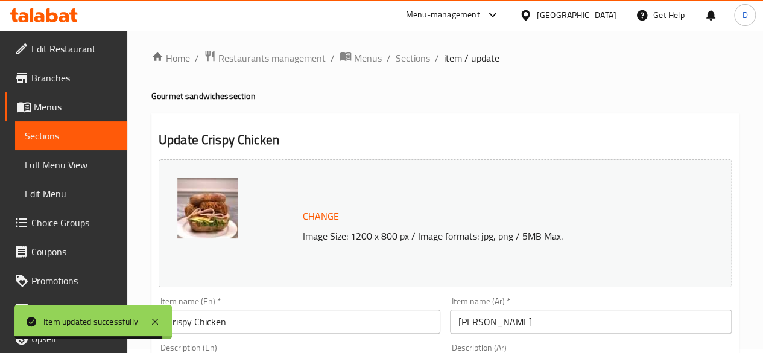
scroll to position [0, 0]
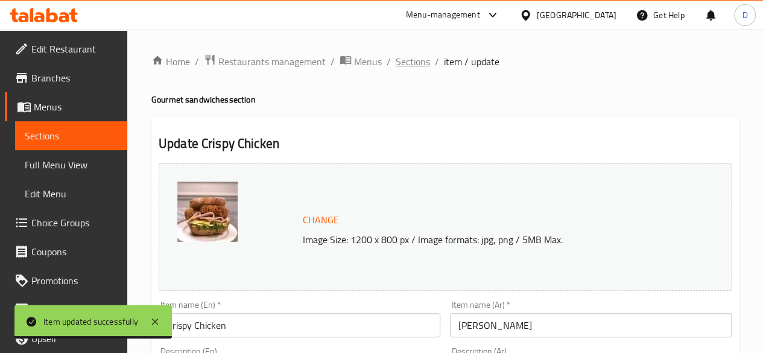
click at [411, 58] on span "Sections" at bounding box center [412, 61] width 34 height 14
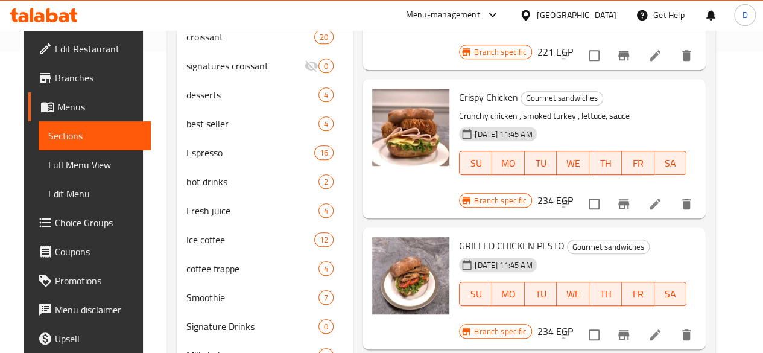
scroll to position [121, 0]
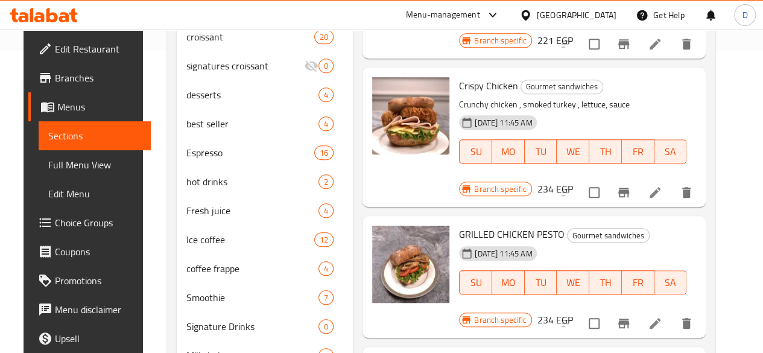
click at [658, 312] on li at bounding box center [655, 323] width 34 height 22
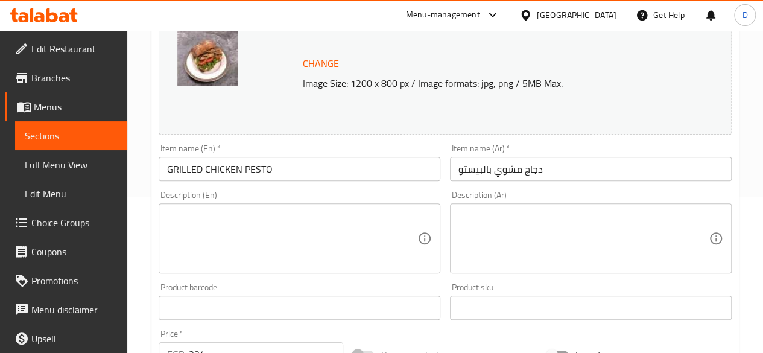
scroll to position [155, 0]
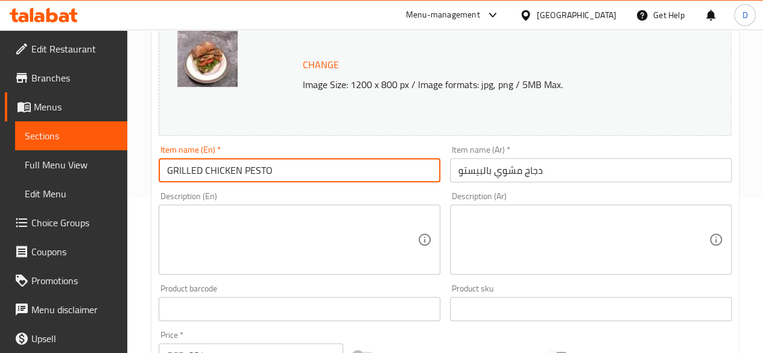
drag, startPoint x: 283, startPoint y: 163, endPoint x: 177, endPoint y: 170, distance: 106.3
click at [172, 169] on input "GRILLED CHICKEN PESTO" at bounding box center [300, 170] width 282 height 24
type input "Grilled chicken pesto"
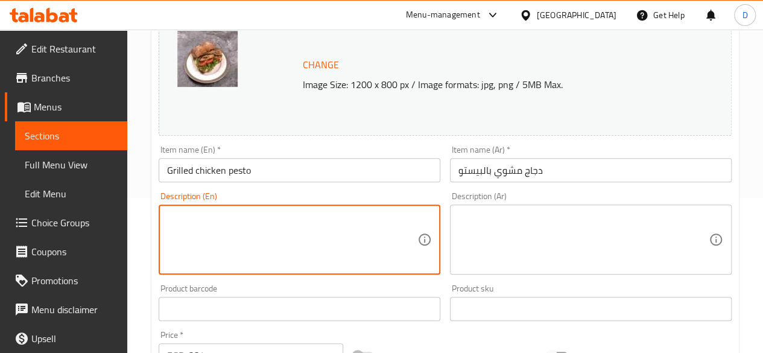
paste textarea "grilled chicken , pesto sauce , dried tomatoes"
click at [172, 219] on textarea "grilled chicken , pesto sauce , dried tomatoes" at bounding box center [292, 239] width 250 height 57
type textarea "Grilled chicken , pesto sauce , dried tomatoes"
click at [544, 247] on textarea at bounding box center [583, 239] width 250 height 57
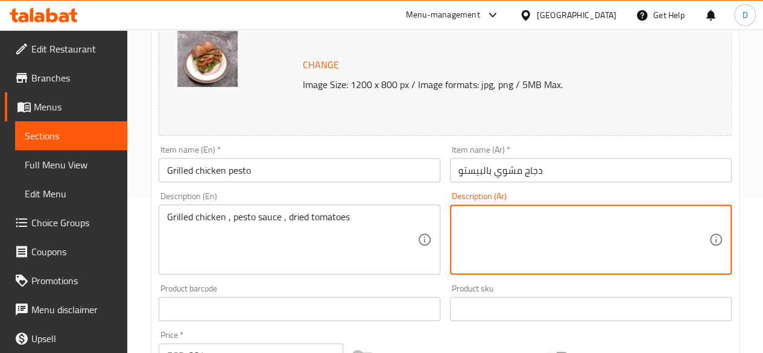
paste textarea "دجاج مشوي، صلصة بيستو، طماطم مجففة"
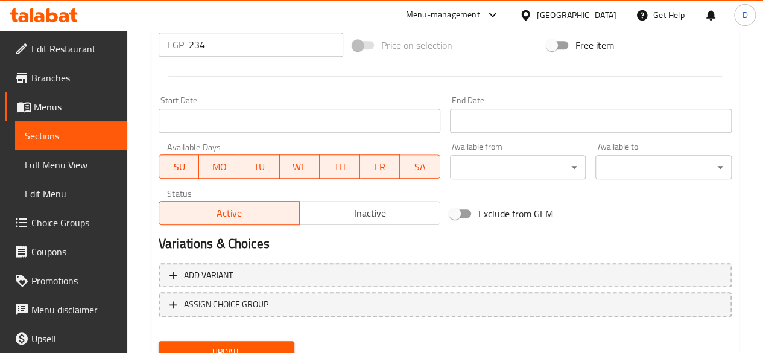
scroll to position [517, 0]
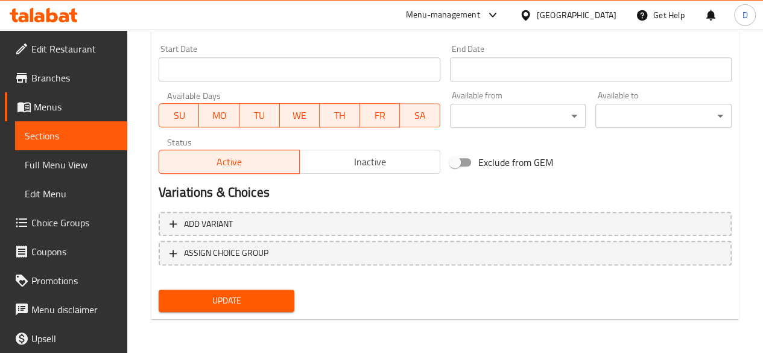
type textarea "دجاج مشوي، صلصة بيستو، طماطم مجففة"
click at [239, 303] on span "Update" at bounding box center [226, 300] width 117 height 15
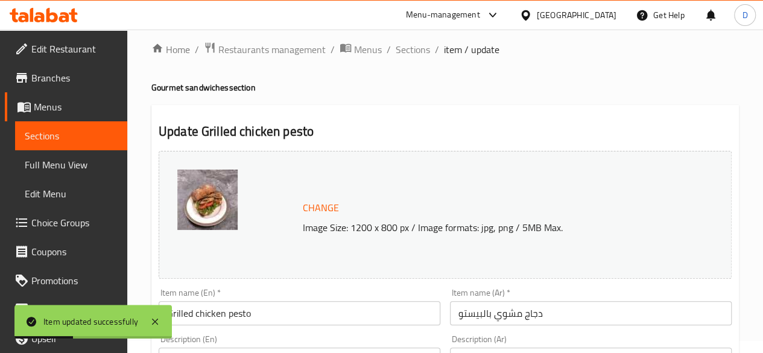
scroll to position [0, 0]
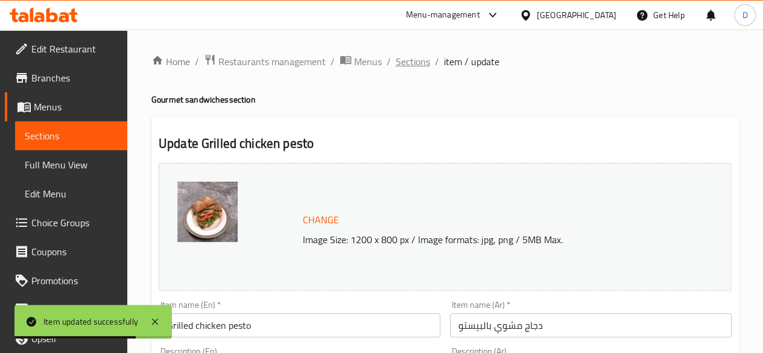
click at [419, 60] on span "Sections" at bounding box center [412, 61] width 34 height 14
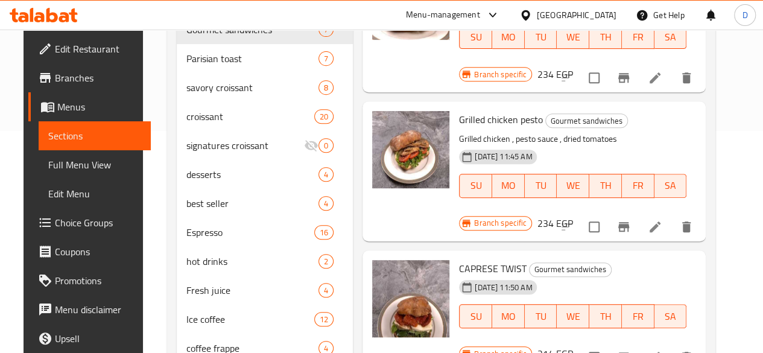
scroll to position [241, 0]
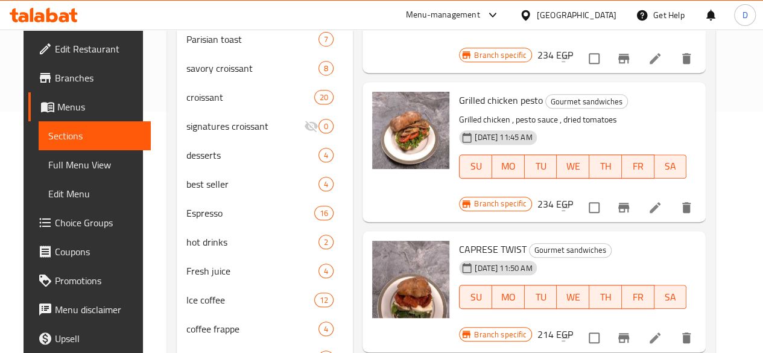
click at [659, 327] on li at bounding box center [655, 338] width 34 height 22
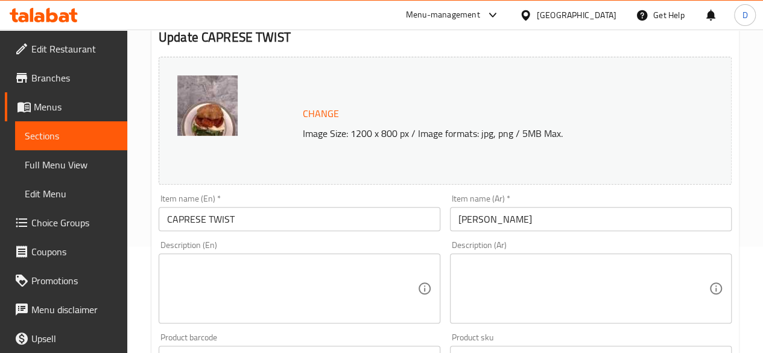
scroll to position [121, 0]
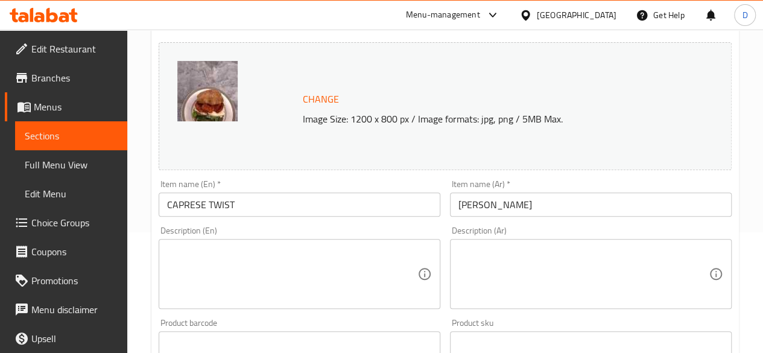
click at [251, 257] on textarea at bounding box center [292, 273] width 250 height 57
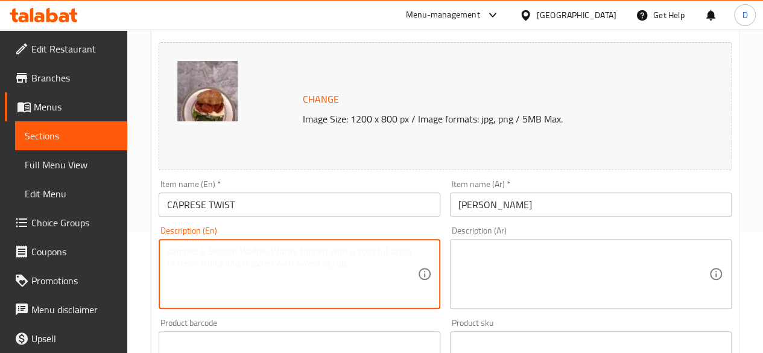
paste textarea "Soft focaccia bread, layered with juicy, red tomatoes, fresh basil, and creamy …"
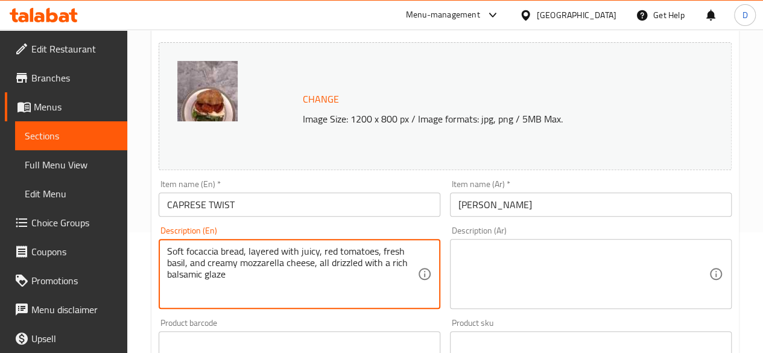
type textarea "Soft focaccia bread, layered with juicy, red tomatoes, fresh basil, and creamy …"
click at [528, 270] on textarea at bounding box center [583, 273] width 250 height 57
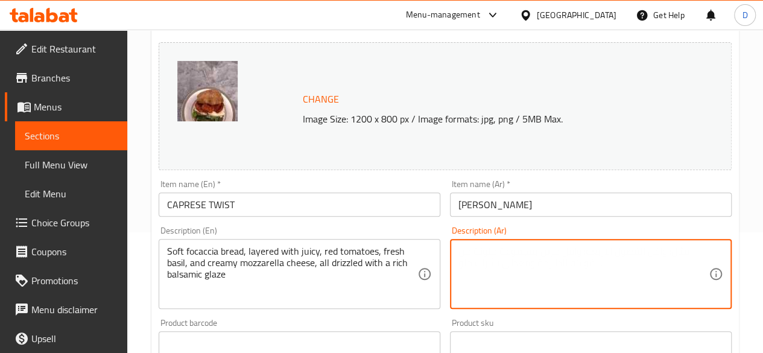
paste textarea "خبز الفوكاشيا الطري، مع طبقات من الطماطم الحمراء اللذيذة والريحان الطازج وجبنة …"
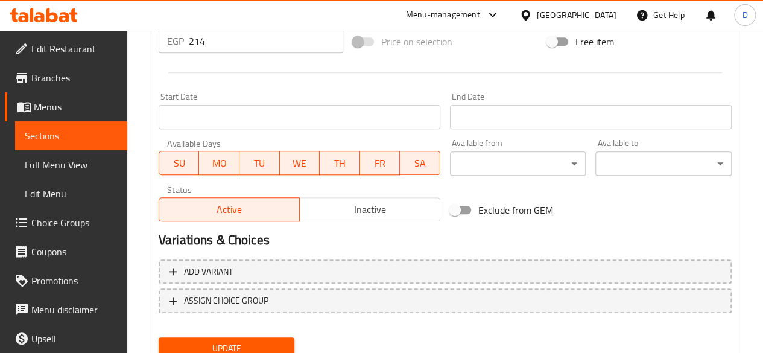
scroll to position [517, 0]
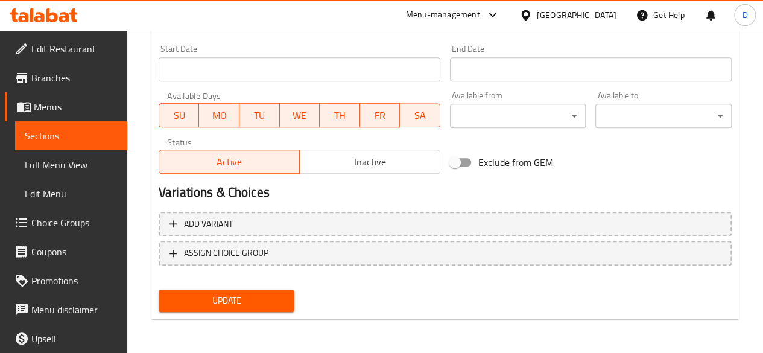
type textarea "خبز الفوكاشيا الطري، مع طبقات من الطماطم الحمراء اللذيذة والريحان الطازج وجبنة …"
click at [246, 301] on span "Update" at bounding box center [226, 300] width 117 height 15
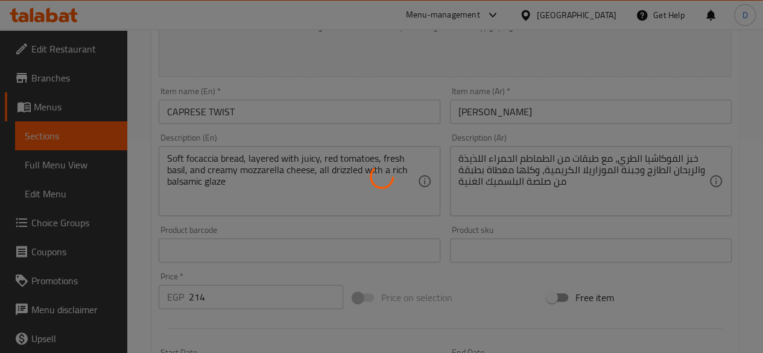
scroll to position [0, 0]
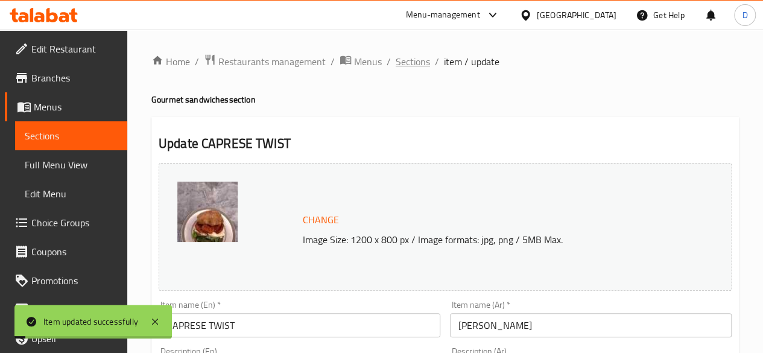
click at [398, 63] on span "Sections" at bounding box center [412, 61] width 34 height 14
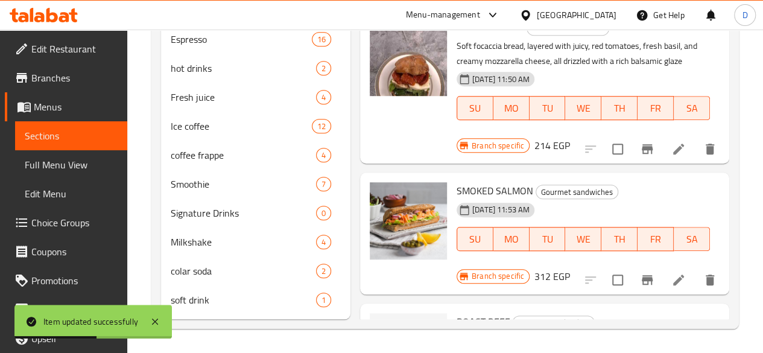
scroll to position [432, 0]
click at [640, 272] on icon "Branch-specific-item" at bounding box center [647, 279] width 14 height 14
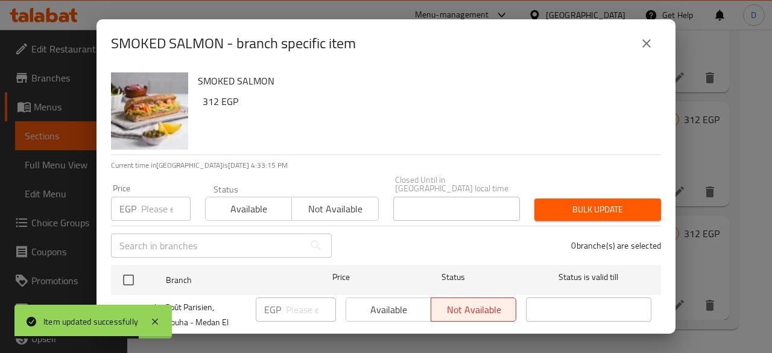
click at [649, 41] on icon "close" at bounding box center [646, 43] width 14 height 14
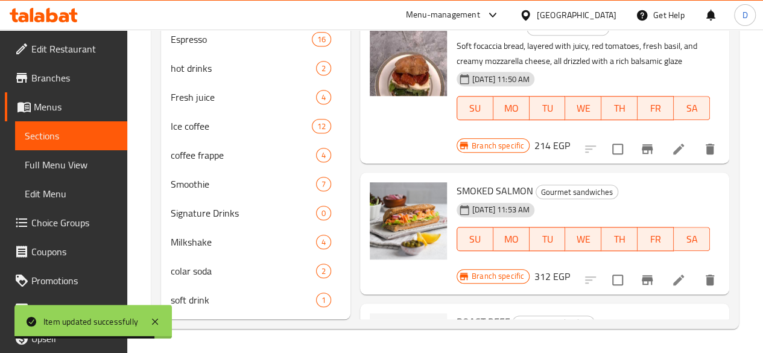
click at [673, 265] on div at bounding box center [650, 279] width 148 height 29
click at [671, 272] on icon at bounding box center [678, 279] width 14 height 14
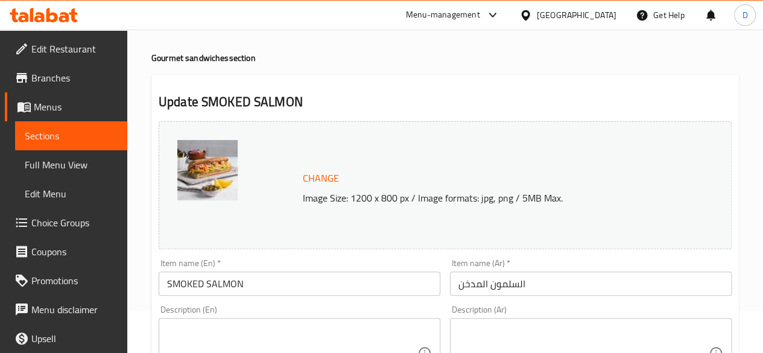
scroll to position [60, 0]
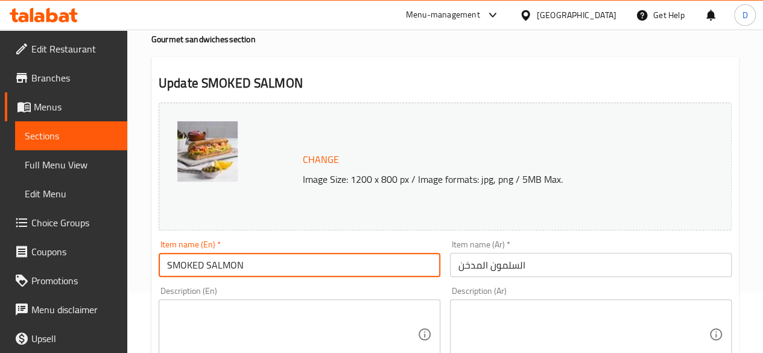
drag, startPoint x: 319, startPoint y: 268, endPoint x: 174, endPoint y: 271, distance: 145.9
click at [174, 271] on input "SMOKED SALMON" at bounding box center [300, 265] width 282 height 24
type input "Smoked Salmon"
click at [194, 320] on textarea at bounding box center [292, 334] width 250 height 57
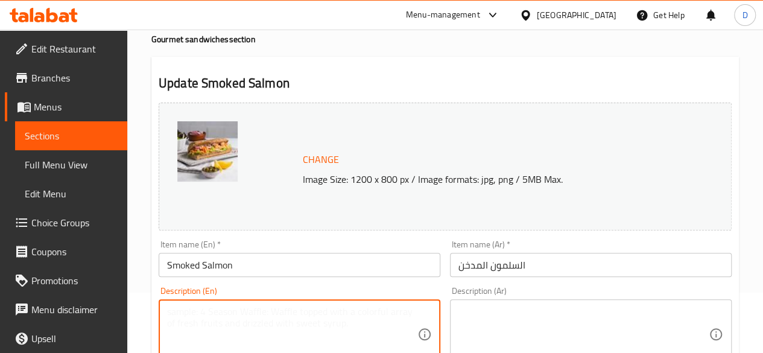
paste textarea "Salmon Creamy cheese, fresh carrots, onions and parsley"
click at [167, 324] on textarea "Salmon Creamy cheese, fresh carrots, onions and parsley" at bounding box center [292, 334] width 250 height 57
type textarea "Salmon Creamy cheese, fresh carrots, onions and parsley"
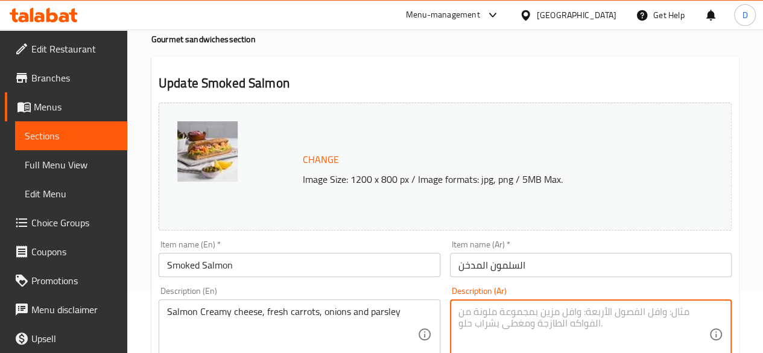
click at [520, 324] on textarea at bounding box center [583, 334] width 250 height 57
paste textarea "سمك السلمون جبنة كريمية، [GEOGRAPHIC_DATA]، بصل وبقدونس"
type textarea "سمك السلمون جبنة كريمية، [GEOGRAPHIC_DATA]، بصل وبقدون"
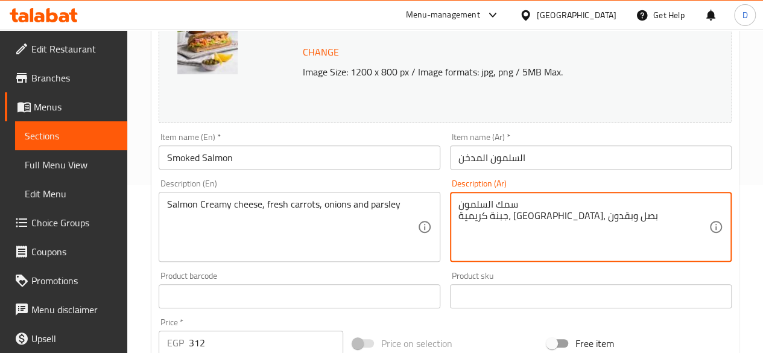
scroll to position [181, 0]
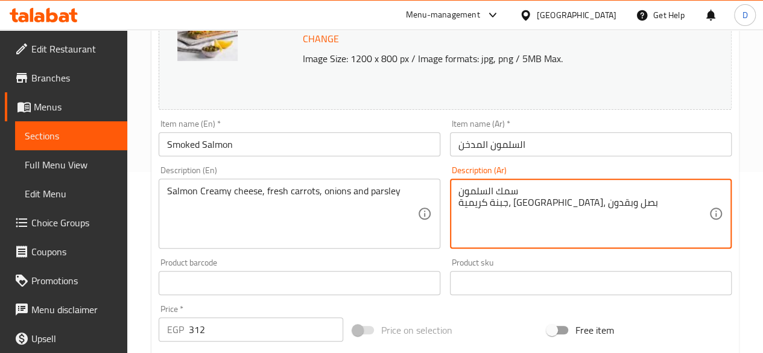
drag, startPoint x: 609, startPoint y: 216, endPoint x: 420, endPoint y: 178, distance: 193.1
click at [420, 178] on div "Change Image Size: 1200 x 800 px / Image formats: jpg, png / 5MB Max. Item name…" at bounding box center [445, 245] width 582 height 537
paste textarea "سمك السلمون جبنة كريمية، [GEOGRAPHIC_DATA]، بصل وبقدونس"
click at [552, 192] on textarea "سمك السلمون جبنة كريمية، [GEOGRAPHIC_DATA]، بصل وبقدونس" at bounding box center [583, 213] width 250 height 57
click at [615, 209] on textarea "جبنة كريمية، [GEOGRAPHIC_DATA]، بصل وبقدونس" at bounding box center [583, 213] width 250 height 57
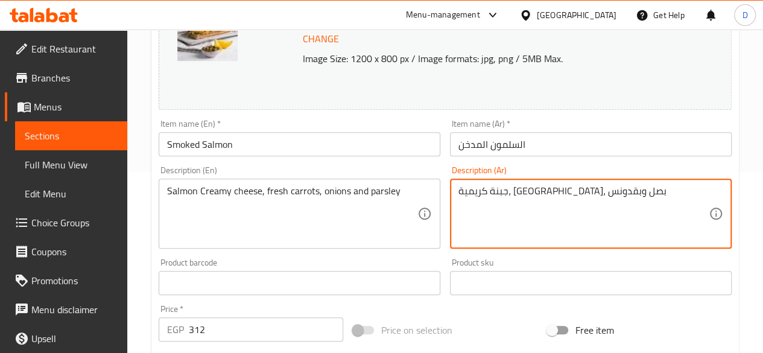
paste textarea "سمك السلمون جبنة كريمية، [GEOGRAPHIC_DATA]، بصل وبقدونس"
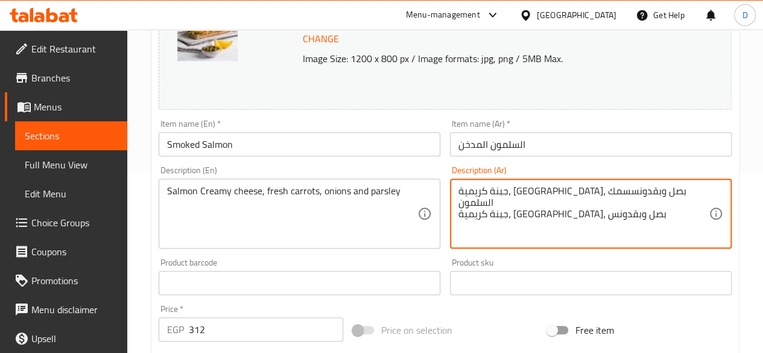
drag, startPoint x: 616, startPoint y: 209, endPoint x: 464, endPoint y: 296, distance: 175.3
click at [464, 296] on div "Change Image Size: 1200 x 800 px / Image formats: jpg, png / 5MB Max. Item name…" at bounding box center [445, 245] width 582 height 537
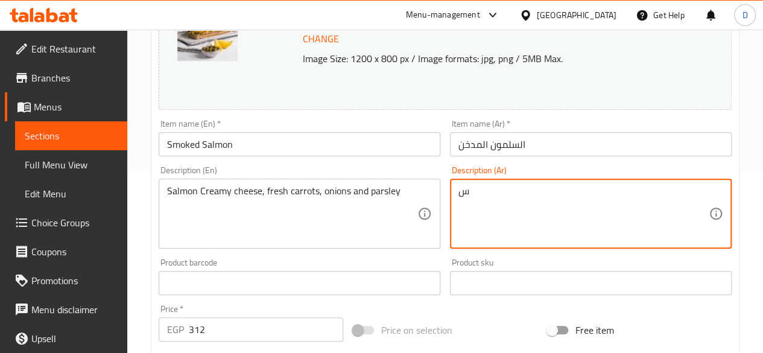
type textarea "س"
drag, startPoint x: 473, startPoint y: 208, endPoint x: 422, endPoint y: 229, distance: 54.9
click at [422, 229] on div "Change Image Size: 1200 x 800 px / Image formats: jpg, png / 5MB Max. Item name…" at bounding box center [445, 245] width 582 height 537
paste textarea "سمك السلمون جبنة كريمية، [GEOGRAPHIC_DATA]، بصل وبقدونس"
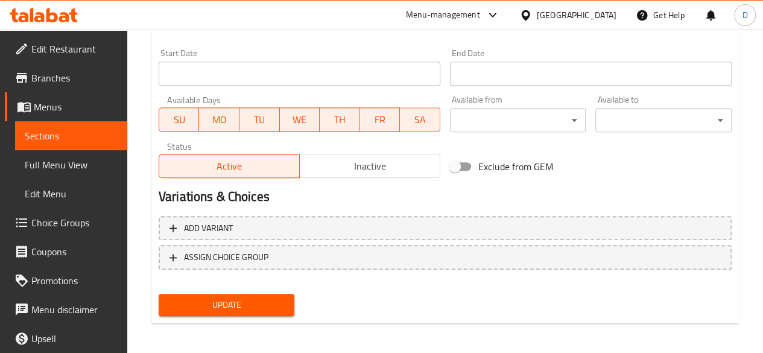
scroll to position [517, 0]
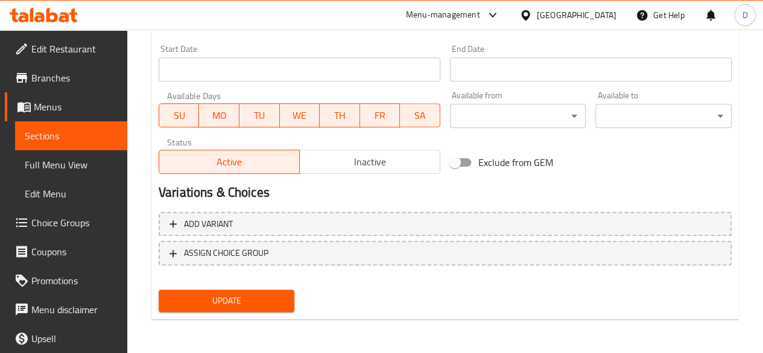
type textarea "سمك السلمون جبنة كريمية، [GEOGRAPHIC_DATA]، بصل وبقدونس"
click at [282, 293] on span "Update" at bounding box center [226, 300] width 117 height 15
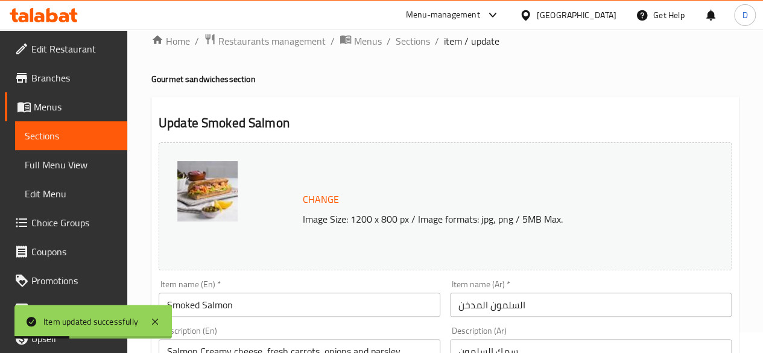
scroll to position [0, 0]
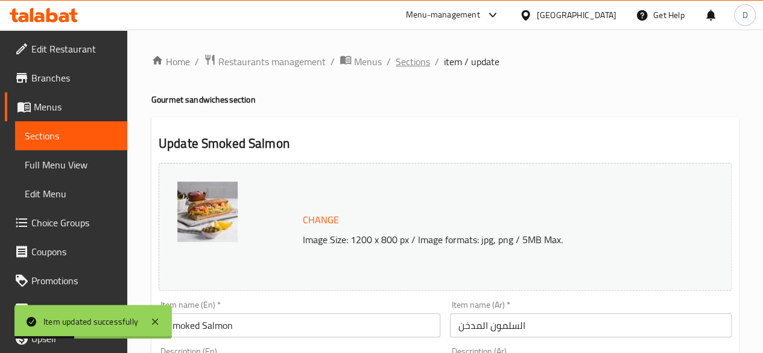
click at [415, 62] on span "Sections" at bounding box center [412, 61] width 34 height 14
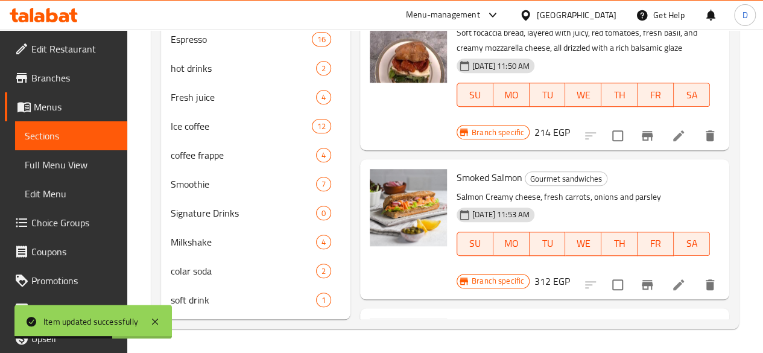
scroll to position [395, 0]
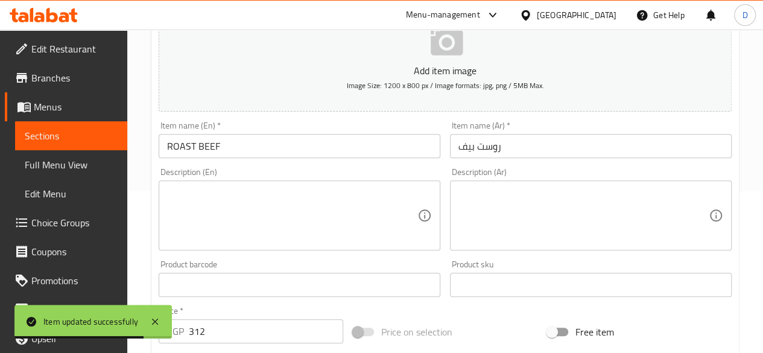
scroll to position [181, 0]
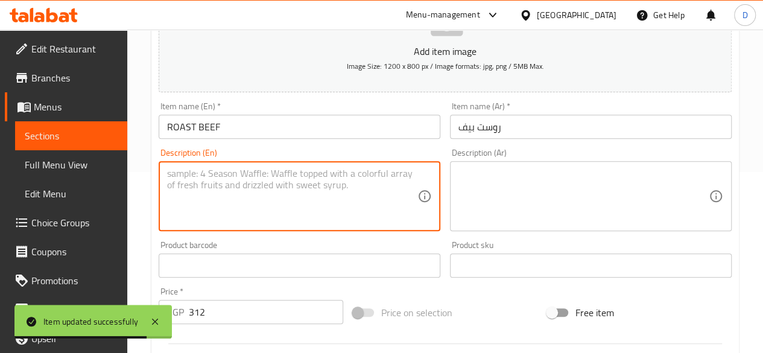
click at [327, 205] on textarea at bounding box center [292, 196] width 250 height 57
paste textarea "Roast beef with cheddar cheese, lettuce, pickles, and thyme."
type textarea "Roast beef with cheddar cheese, lettuce, pickles, and thyme."
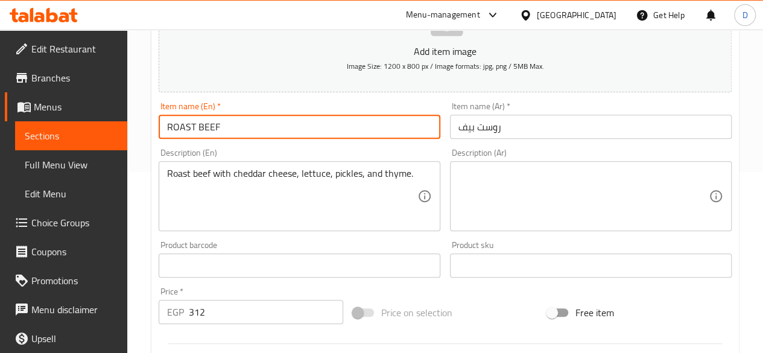
drag, startPoint x: 290, startPoint y: 125, endPoint x: 0, endPoint y: 103, distance: 290.8
click at [0, 103] on div "Edit Restaurant Branches Menus Sections Full Menu View Edit Menu Choice Groups …" at bounding box center [381, 260] width 763 height 822
type input "Roast beef"
click at [500, 199] on textarea at bounding box center [583, 196] width 250 height 57
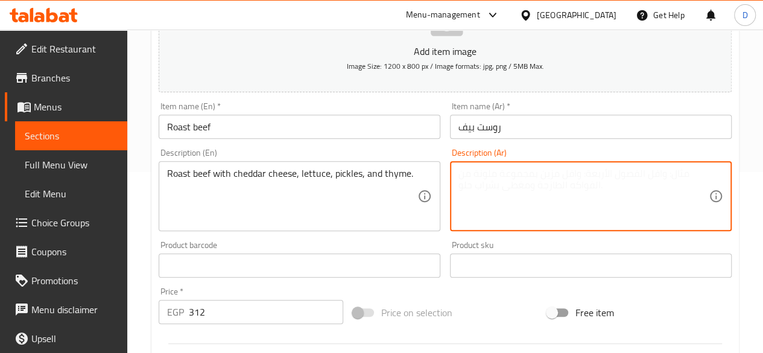
paste textarea "لحم البقر المشوي مع جبن الشيدر والخس والمخللات والزعتر."
drag, startPoint x: 652, startPoint y: 173, endPoint x: 671, endPoint y: 166, distance: 19.8
click at [671, 166] on div "لحم البقر المشوي مع جبن الشيدر والخس والمخللات والزعتر. Description (Ar)" at bounding box center [591, 196] width 282 height 70
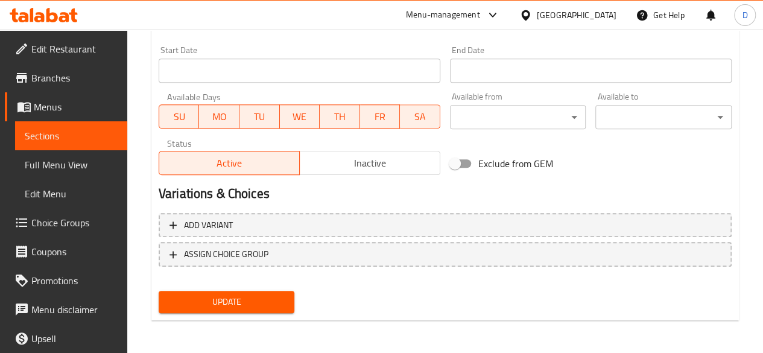
scroll to position [499, 0]
type textarea "لحم روست بيف المشوي مع جبن الشيدر والخس والمخللات والزعتر."
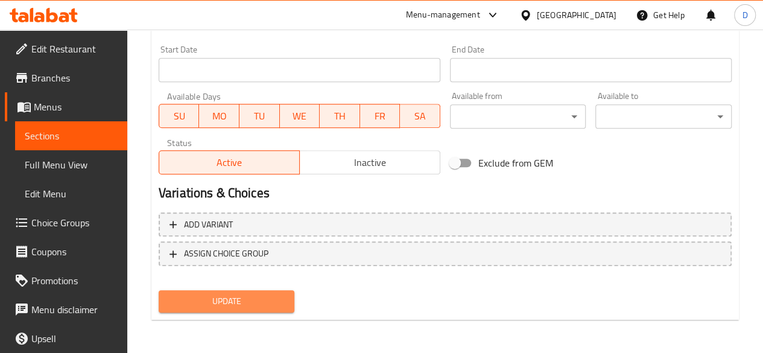
click at [279, 298] on span "Update" at bounding box center [226, 301] width 117 height 15
